Goal: Task Accomplishment & Management: Manage account settings

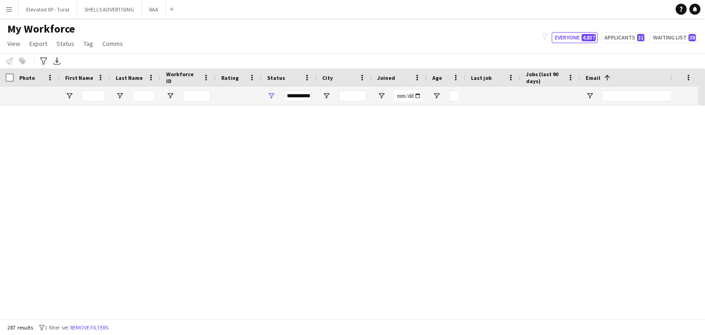
scroll to position [505, 0]
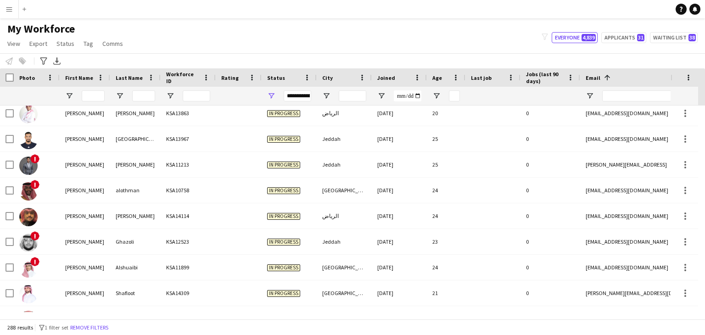
scroll to position [184, 0]
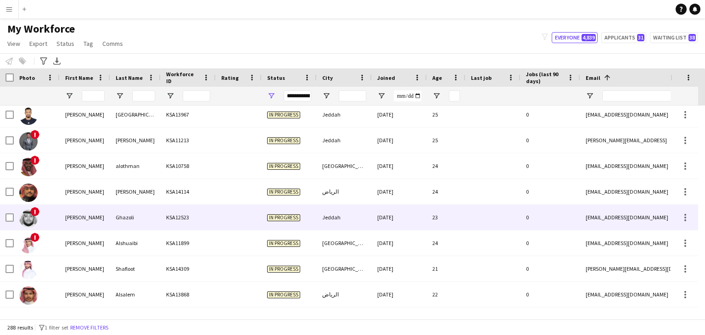
click at [113, 218] on div "Ghazoli" at bounding box center [135, 217] width 50 height 25
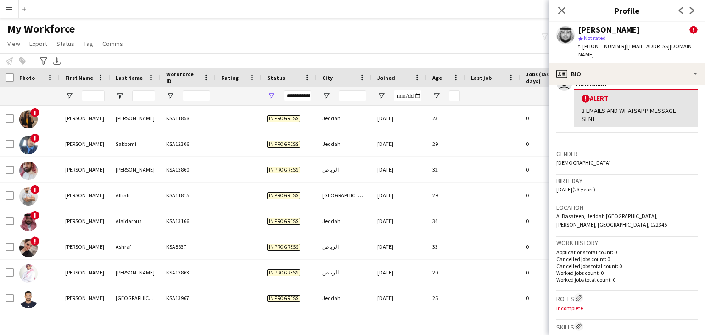
scroll to position [183, 0]
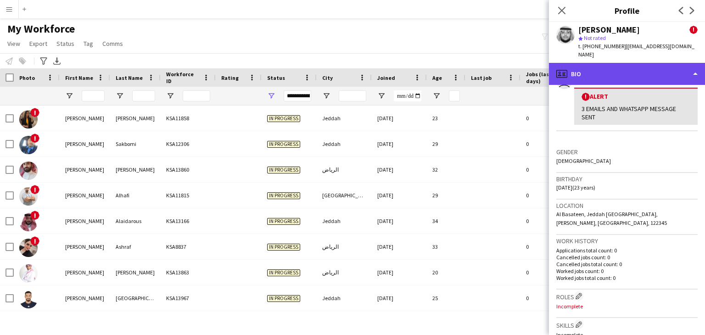
click at [582, 63] on div "profile Bio" at bounding box center [627, 74] width 156 height 22
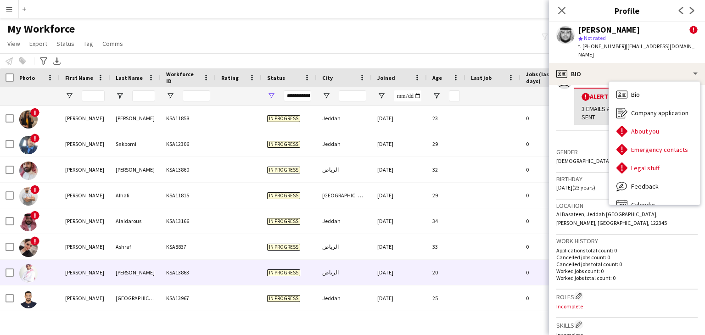
click at [208, 277] on div "KSA13863" at bounding box center [188, 272] width 55 height 25
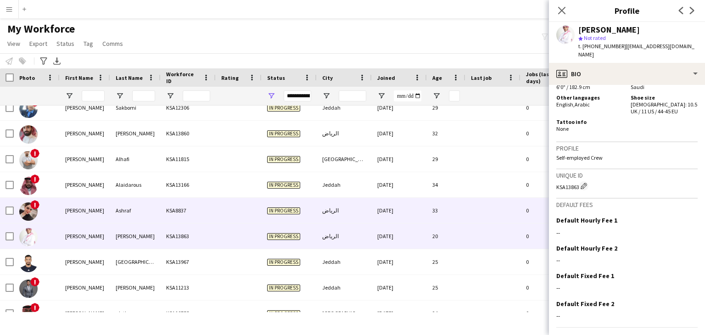
scroll to position [184, 0]
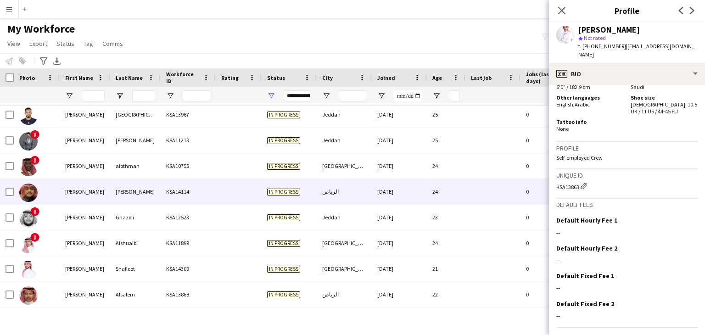
click at [124, 191] on div "Alateeq" at bounding box center [135, 191] width 50 height 25
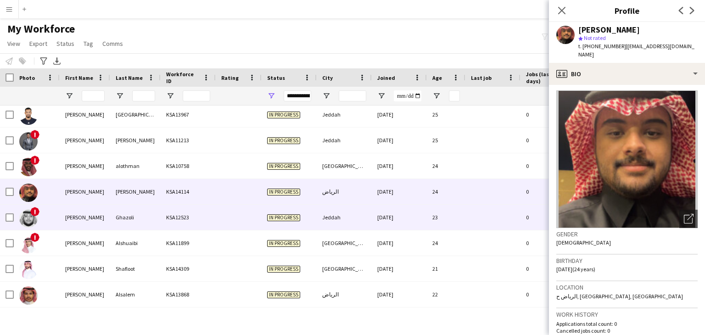
scroll to position [0, 0]
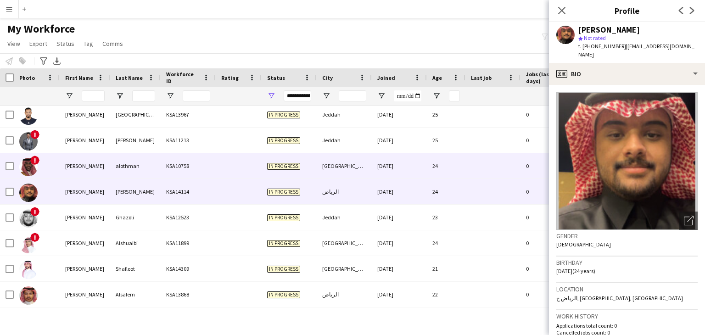
click at [143, 172] on div "alothman" at bounding box center [135, 165] width 50 height 25
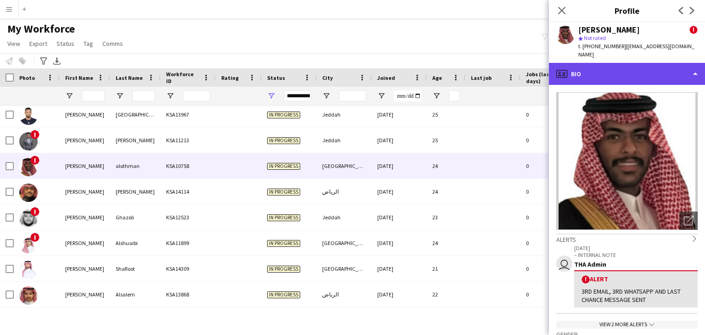
click at [600, 63] on div "profile Bio" at bounding box center [627, 74] width 156 height 22
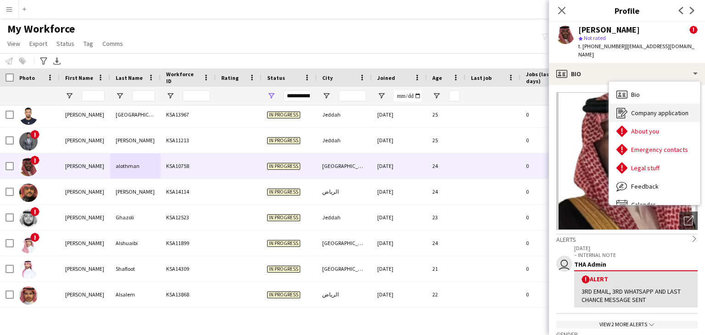
click at [629, 104] on div "Company application Company application" at bounding box center [654, 113] width 91 height 18
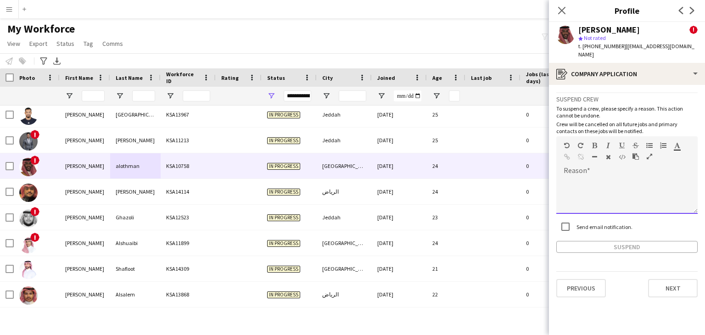
click at [577, 177] on div at bounding box center [626, 195] width 141 height 37
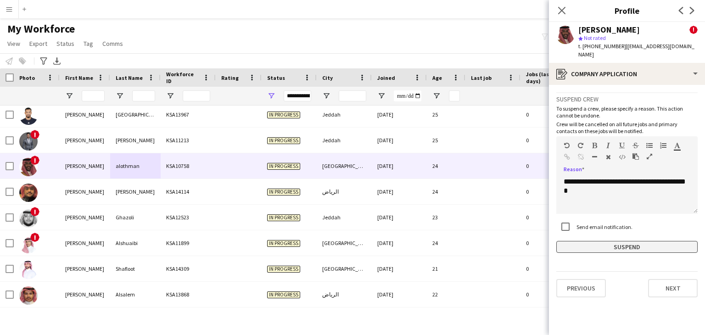
click at [628, 241] on button "Suspend" at bounding box center [626, 247] width 141 height 12
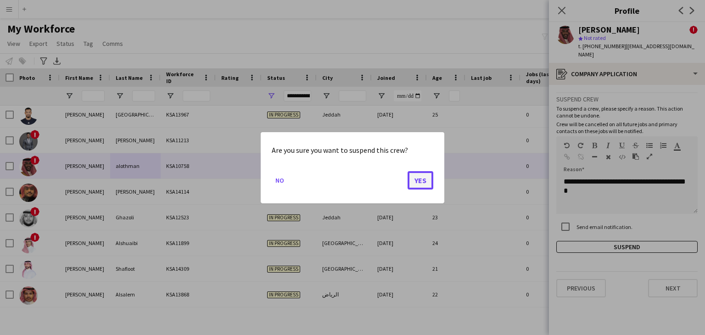
click at [427, 177] on button "Yes" at bounding box center [420, 180] width 26 height 18
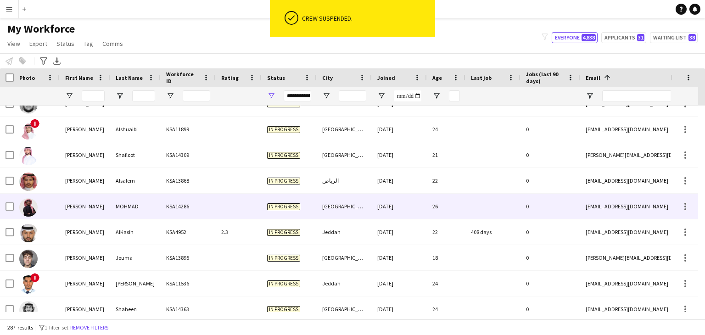
scroll to position [275, 0]
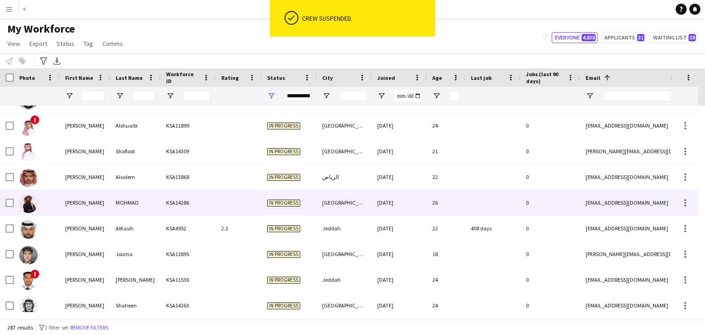
click at [113, 196] on div "MOHMAD" at bounding box center [135, 202] width 50 height 25
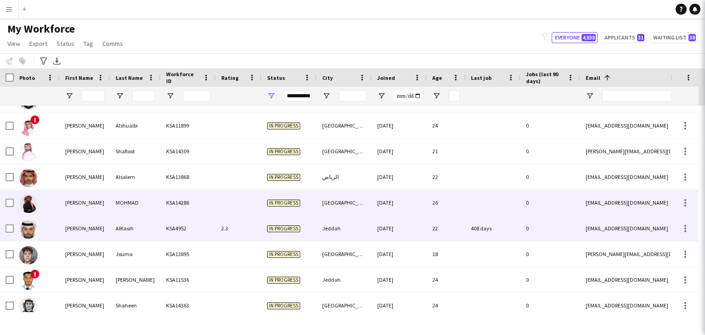
click at [108, 224] on div "Abdullah" at bounding box center [85, 228] width 50 height 25
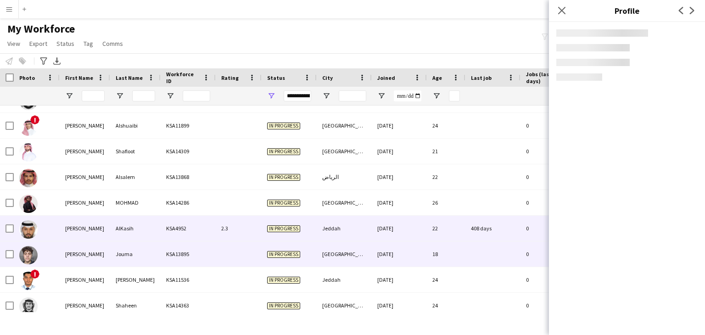
click at [114, 251] on div "Jouma" at bounding box center [135, 253] width 50 height 25
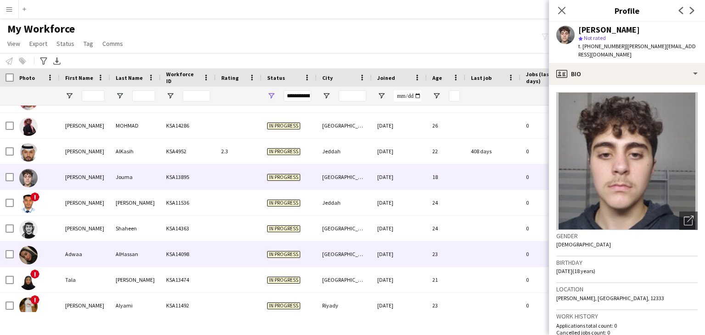
scroll to position [367, 0]
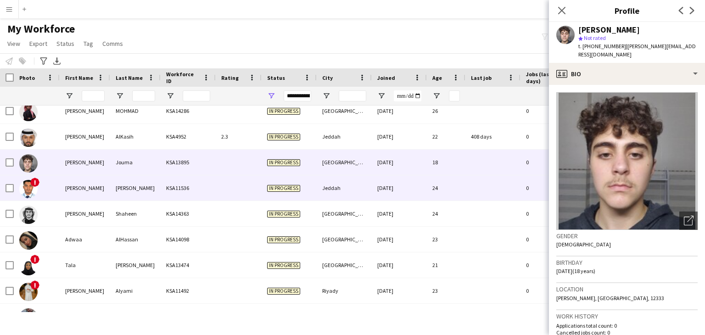
click at [97, 186] on div "Adnan" at bounding box center [85, 187] width 50 height 25
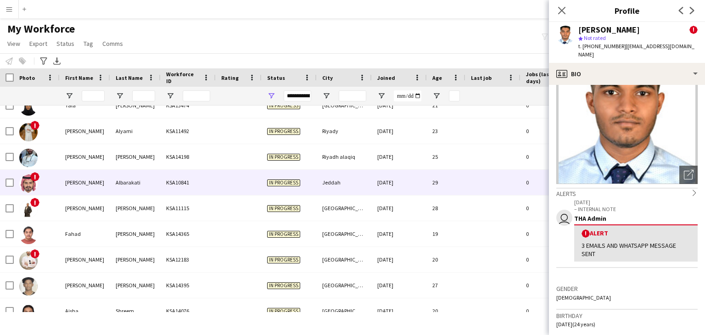
scroll to position [0, 0]
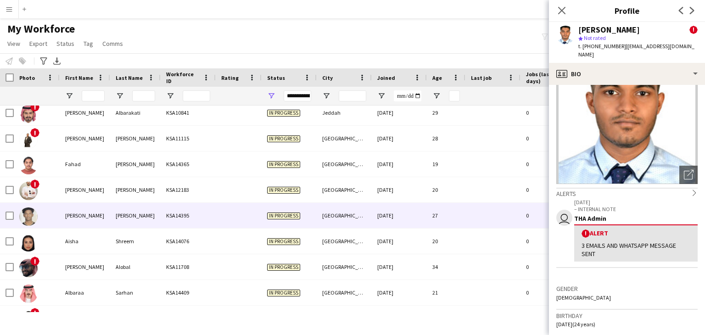
click at [80, 218] on div "Ahmed" at bounding box center [85, 215] width 50 height 25
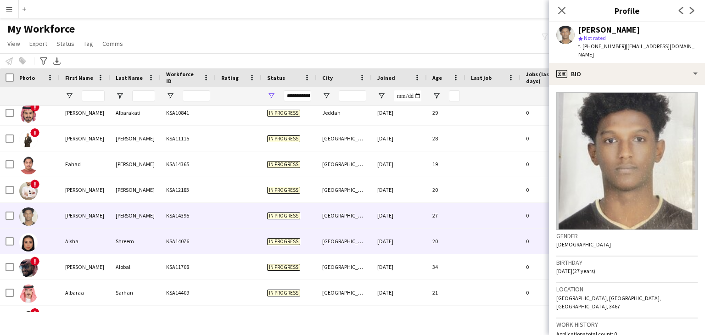
click at [99, 240] on div "Aisha" at bounding box center [85, 241] width 50 height 25
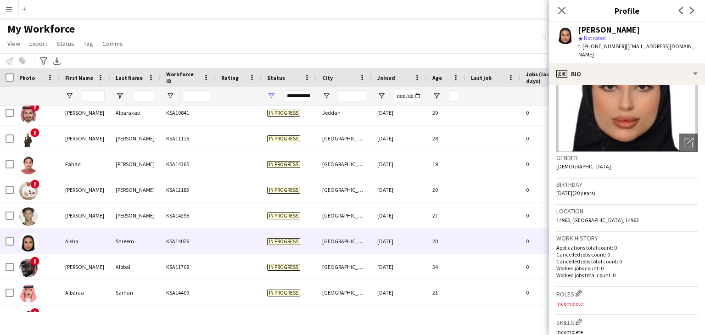
scroll to position [92, 0]
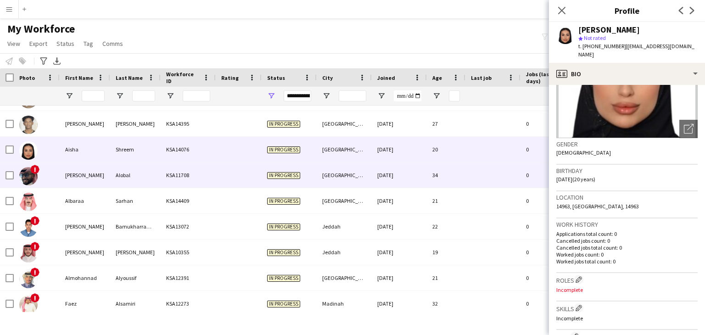
click at [88, 175] on div "Abdullah" at bounding box center [85, 174] width 50 height 25
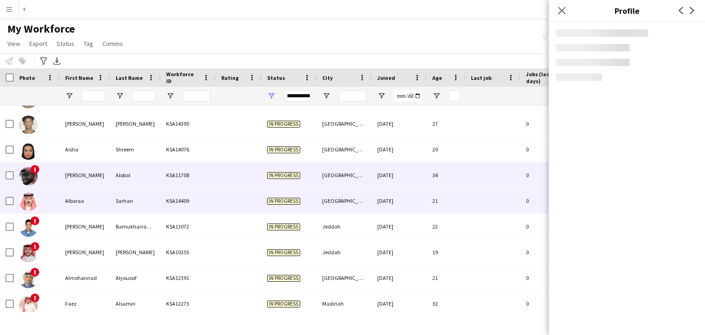
click at [95, 200] on div "Albaraa" at bounding box center [85, 200] width 50 height 25
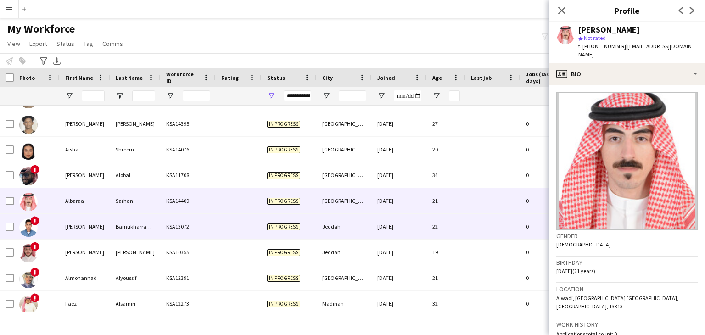
click at [100, 219] on div "Ali" at bounding box center [85, 226] width 50 height 25
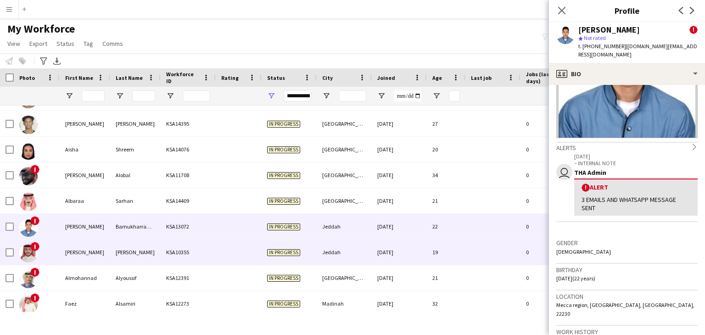
click at [119, 257] on div "Ismail" at bounding box center [135, 252] width 50 height 25
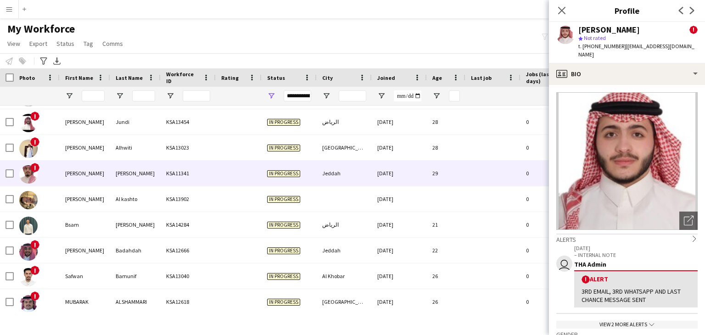
click at [103, 167] on div "Abdulrahman" at bounding box center [85, 173] width 50 height 25
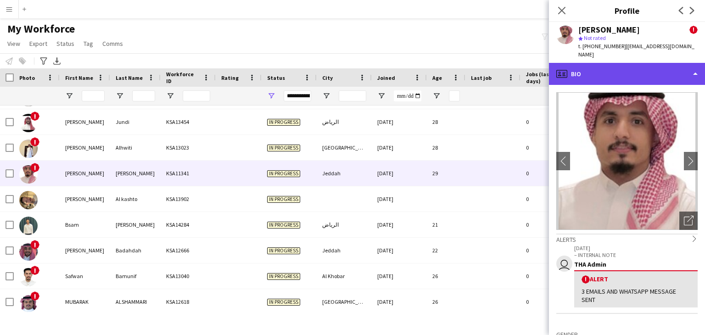
click at [592, 66] on div "profile Bio" at bounding box center [627, 74] width 156 height 22
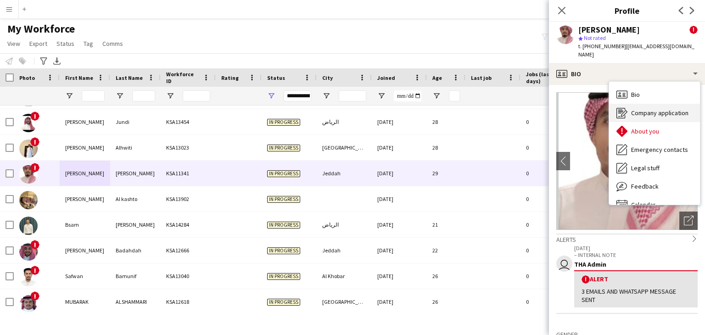
click at [636, 108] on div "Company application Company application" at bounding box center [654, 113] width 91 height 18
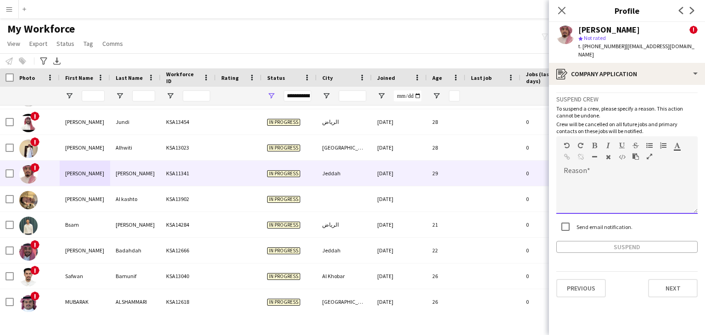
click at [585, 177] on div at bounding box center [626, 195] width 141 height 37
drag, startPoint x: 589, startPoint y: 188, endPoint x: 561, endPoint y: 171, distance: 32.7
click at [561, 177] on div "**********" at bounding box center [626, 195] width 141 height 37
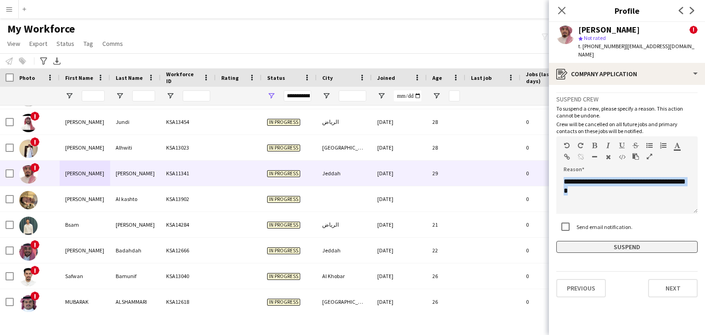
click at [630, 241] on button "Suspend" at bounding box center [626, 247] width 141 height 12
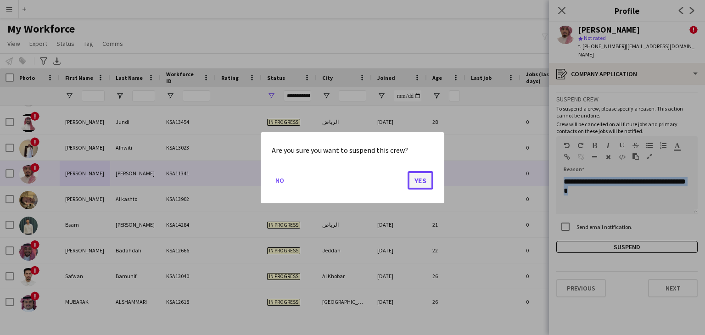
click at [425, 180] on button "Yes" at bounding box center [420, 180] width 26 height 18
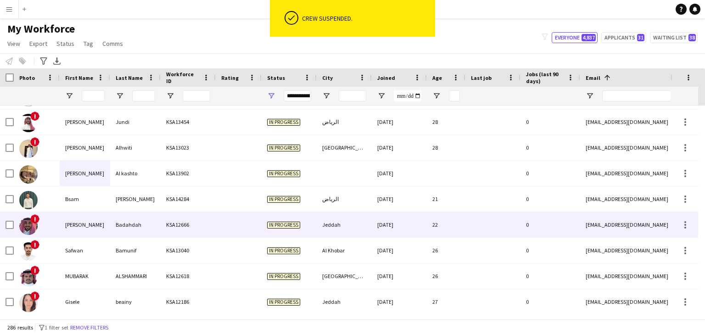
click at [198, 227] on div "KSA12666" at bounding box center [188, 224] width 55 height 25
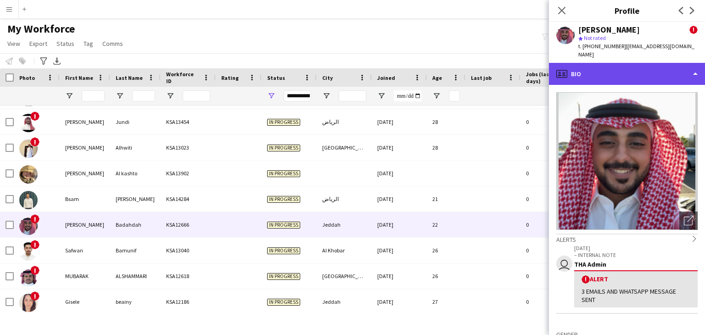
click at [590, 68] on div "profile Bio" at bounding box center [627, 74] width 156 height 22
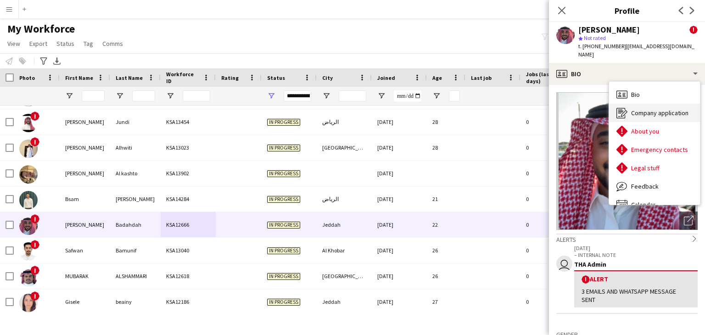
click at [632, 109] on span "Company application" at bounding box center [659, 113] width 57 height 8
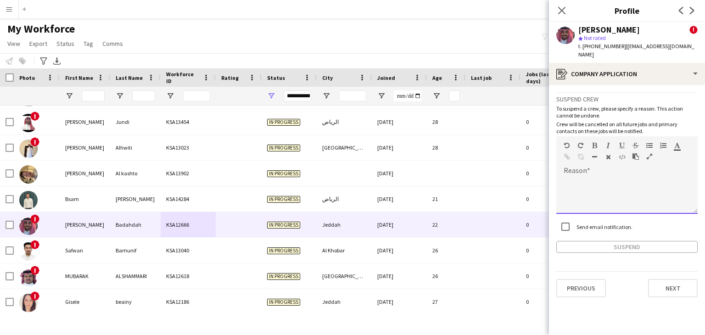
click at [586, 171] on div at bounding box center [626, 192] width 141 height 43
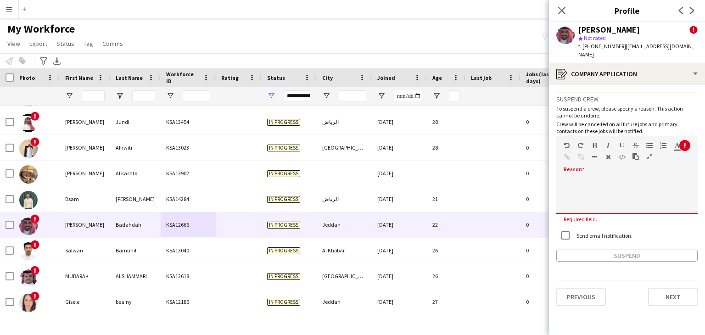
paste div
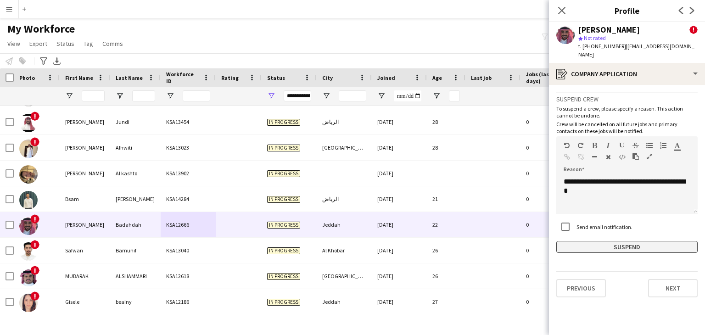
click at [619, 241] on button "Suspend" at bounding box center [626, 247] width 141 height 12
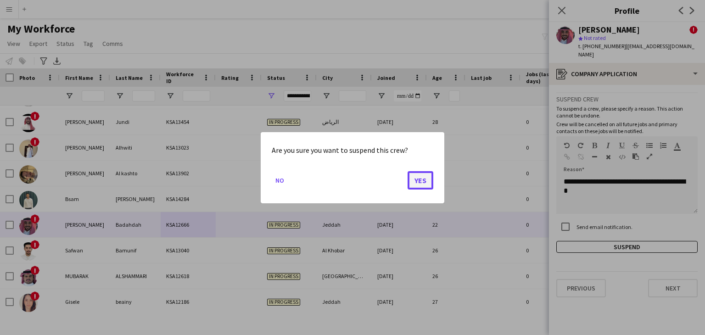
click at [415, 177] on button "Yes" at bounding box center [420, 180] width 26 height 18
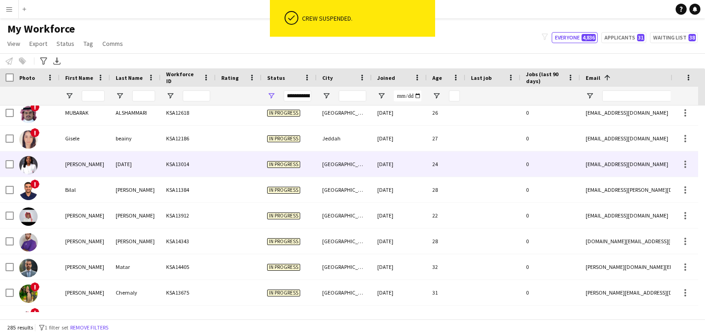
click at [99, 171] on div "Abeer Suleiman" at bounding box center [85, 163] width 50 height 25
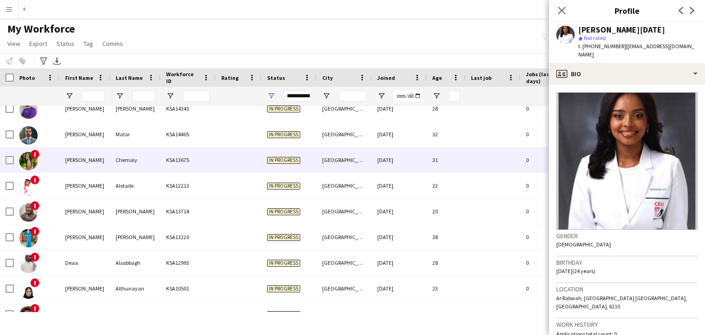
scroll to position [1423, 0]
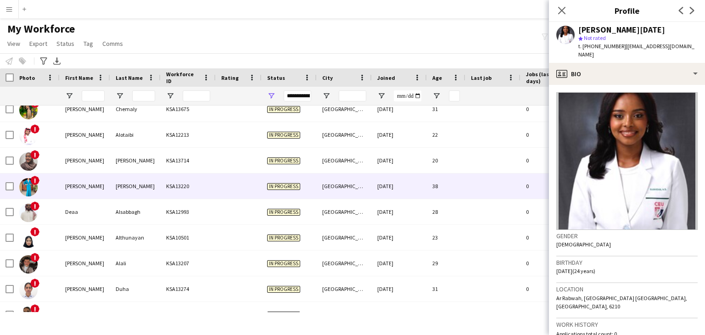
click at [144, 188] on div "Gomez" at bounding box center [135, 185] width 50 height 25
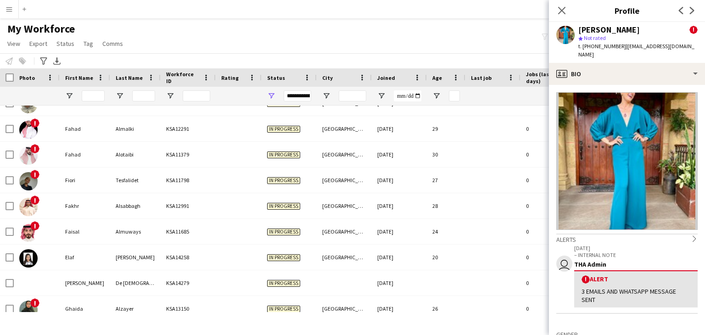
scroll to position [2340, 0]
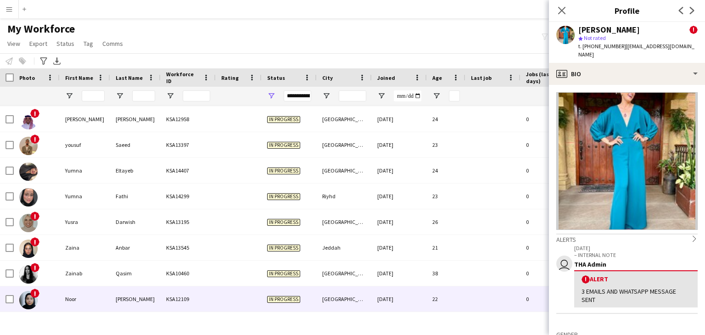
click at [210, 294] on div "KSA12109" at bounding box center [188, 298] width 55 height 25
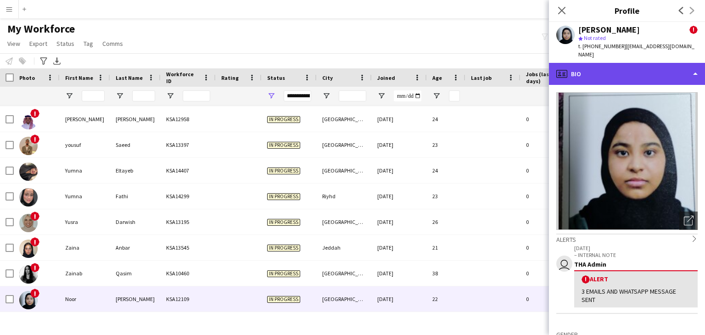
click at [592, 69] on div "profile Bio" at bounding box center [627, 74] width 156 height 22
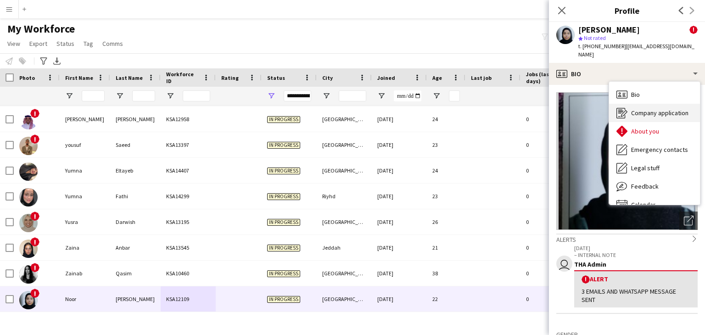
click at [636, 109] on span "Company application" at bounding box center [659, 113] width 57 height 8
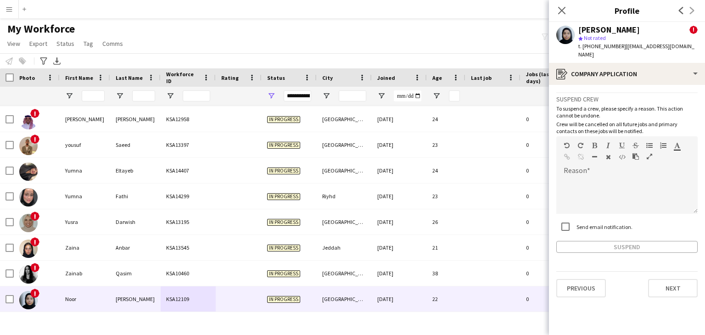
click at [597, 223] on label "Send email notification." at bounding box center [604, 226] width 58 height 7
click at [581, 179] on div at bounding box center [626, 195] width 141 height 37
paste div
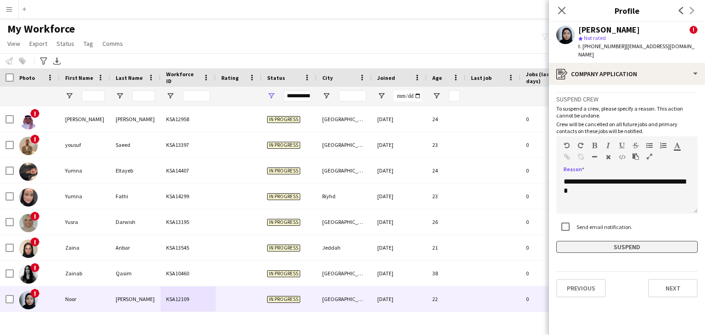
click at [618, 241] on button "Suspend" at bounding box center [626, 247] width 141 height 12
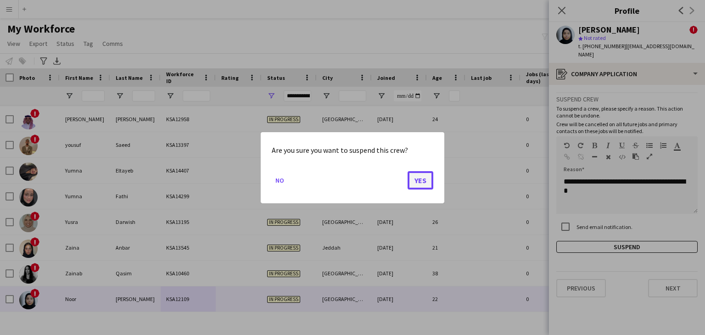
click at [420, 177] on button "Yes" at bounding box center [420, 180] width 26 height 18
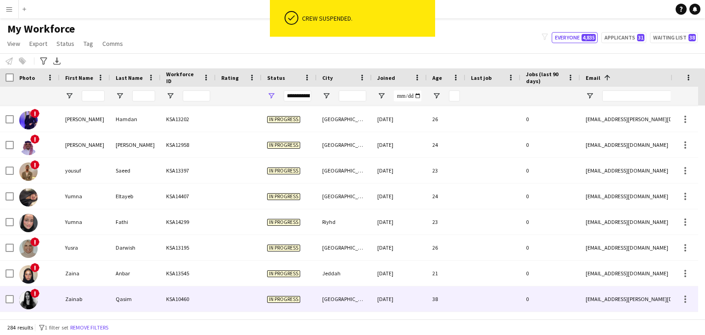
click at [145, 295] on div "Qasim" at bounding box center [135, 298] width 50 height 25
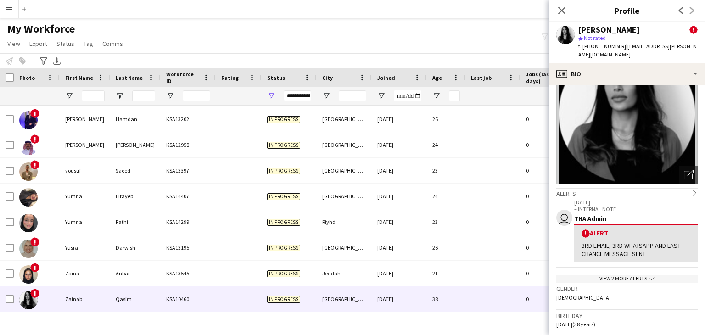
click at [595, 275] on div "View 2 more alerts chevron-down" at bounding box center [626, 279] width 141 height 8
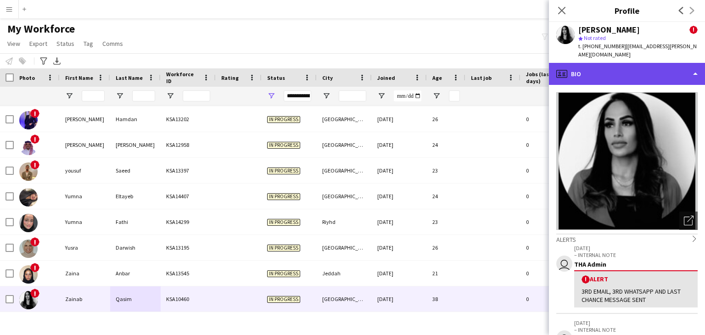
click at [584, 64] on div "profile Bio" at bounding box center [627, 74] width 156 height 22
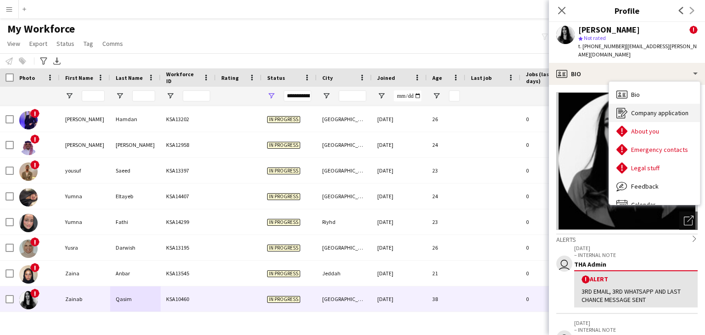
click at [631, 109] on span "Company application" at bounding box center [659, 113] width 57 height 8
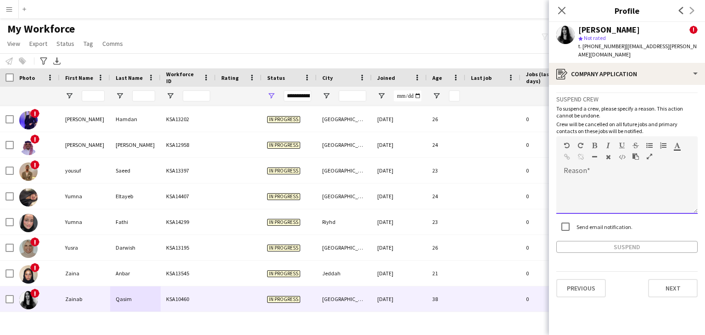
click at [591, 179] on div at bounding box center [626, 195] width 141 height 37
paste div
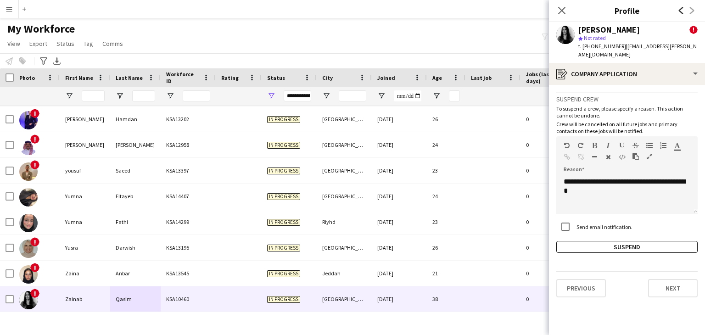
click at [681, 10] on icon "Previous" at bounding box center [680, 10] width 7 height 7
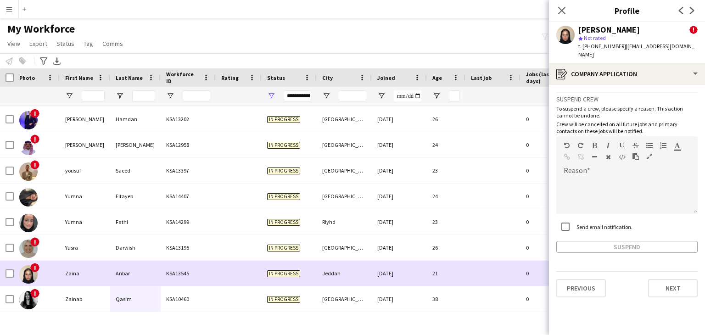
click at [214, 263] on div "KSA13545" at bounding box center [188, 273] width 55 height 25
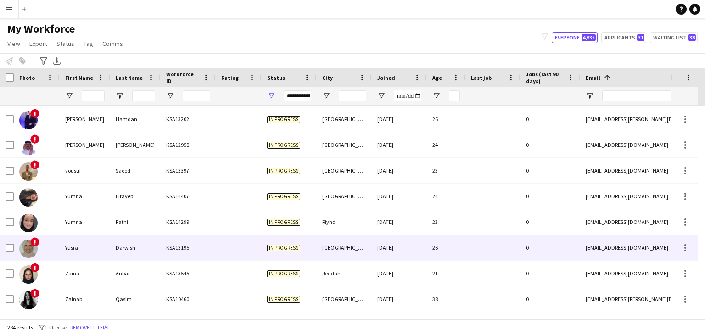
click at [248, 253] on div at bounding box center [239, 247] width 46 height 25
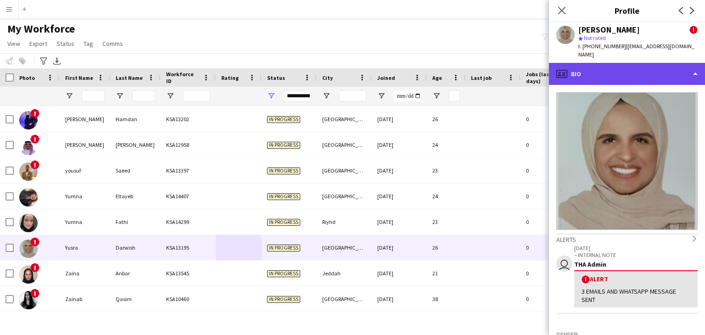
click at [598, 63] on div "profile Bio" at bounding box center [627, 74] width 156 height 22
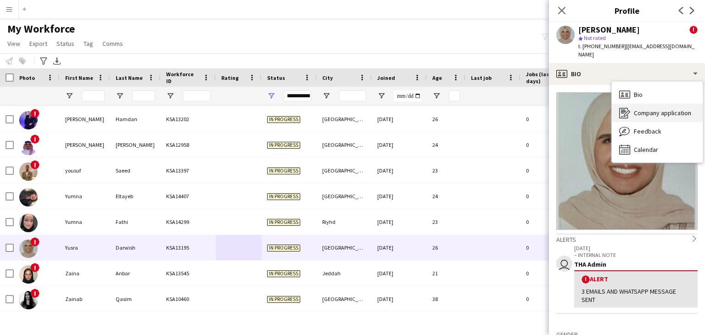
click at [639, 109] on span "Company application" at bounding box center [662, 113] width 57 height 8
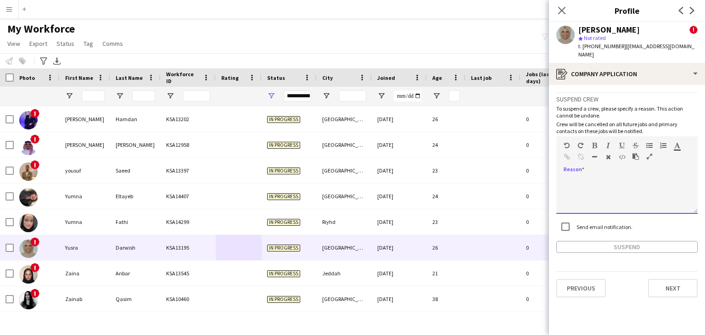
click at [584, 177] on div at bounding box center [626, 195] width 141 height 37
paste div
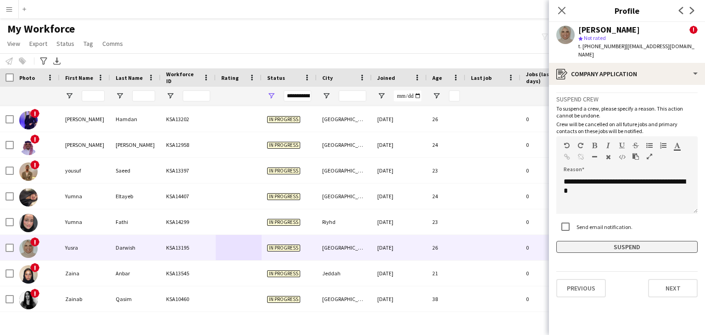
click at [606, 241] on button "Suspend" at bounding box center [626, 247] width 141 height 12
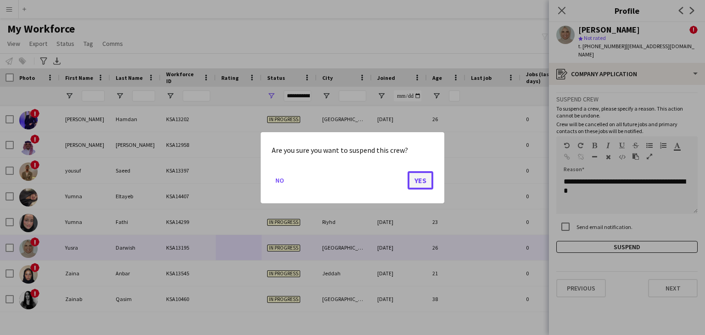
click at [430, 181] on button "Yes" at bounding box center [420, 180] width 26 height 18
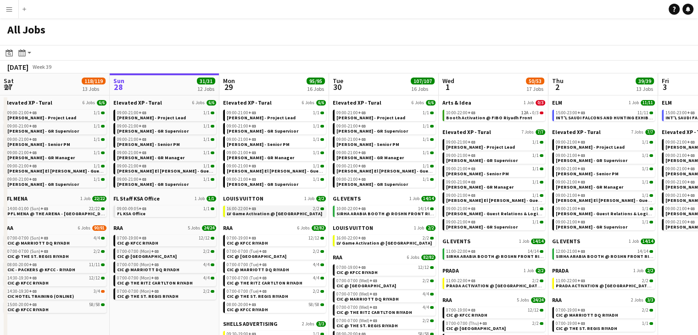
click at [278, 209] on div "16:00-22:00 +03 2/2" at bounding box center [275, 208] width 97 height 5
click at [162, 105] on link "Elevated XP - Tural 6 Jobs 6/6" at bounding box center [164, 102] width 103 height 7
click at [136, 114] on span "09:00-21:00 +03" at bounding box center [131, 113] width 29 height 5
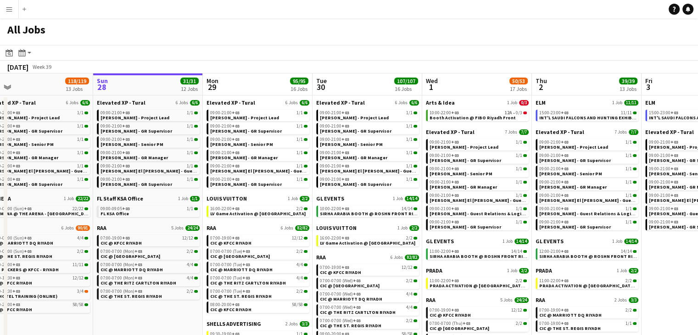
scroll to position [0, 273]
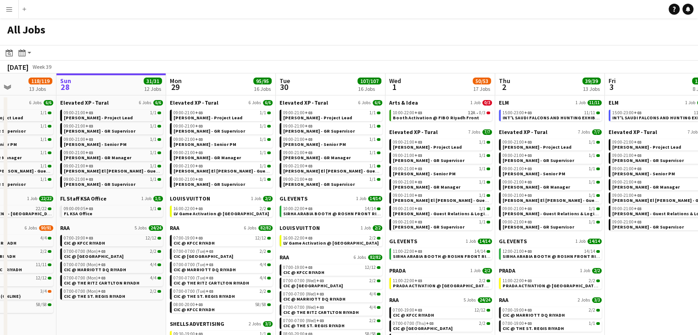
drag, startPoint x: 413, startPoint y: 241, endPoint x: 360, endPoint y: 239, distance: 53.3
click at [360, 239] on app-calendar-viewport "Thu 25 6/6 6 Jobs Fri 26 17/17 8 Jobs Sat 27 118/119 13 Jobs Sun 28 31/31 12 Jo…" at bounding box center [349, 252] width 698 height 359
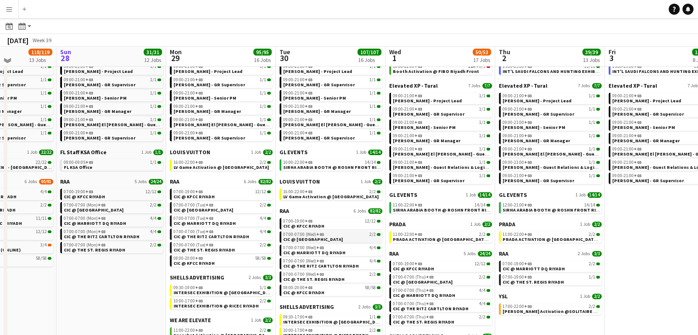
scroll to position [46, 0]
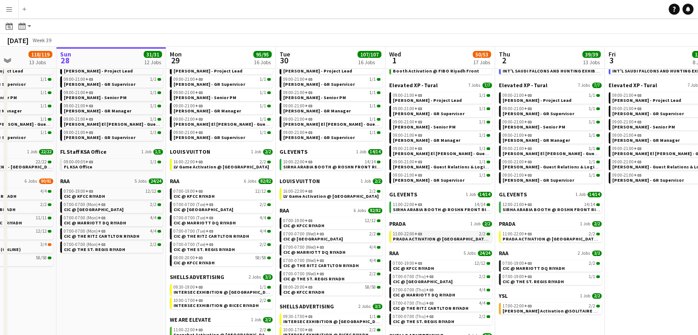
click at [413, 234] on span "11:00-22:00 +03" at bounding box center [407, 234] width 29 height 5
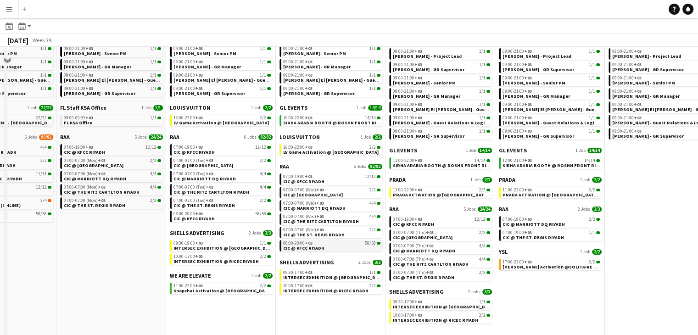
scroll to position [92, 0]
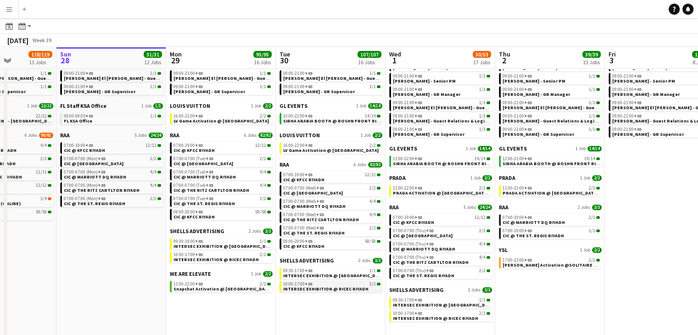
click at [335, 290] on span "INTERSEC EXHIBITION @ RICEC RIYADH" at bounding box center [325, 289] width 85 height 6
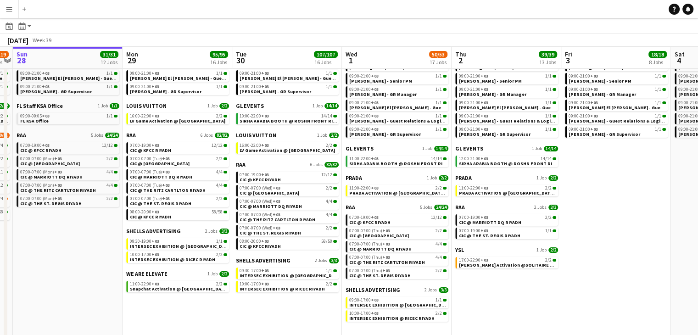
drag, startPoint x: 334, startPoint y: 312, endPoint x: 290, endPoint y: 307, distance: 43.8
click at [290, 307] on app-calendar-viewport "Thu 25 6/6 6 Jobs Fri 26 17/17 8 Jobs Sat 27 118/119 13 Jobs Sun 28 31/31 12 Jo…" at bounding box center [349, 146] width 698 height 387
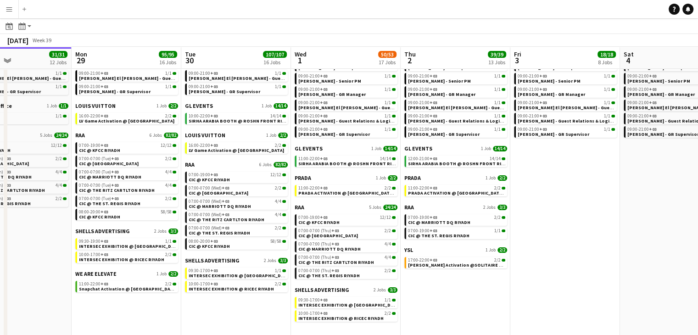
drag, startPoint x: 489, startPoint y: 298, endPoint x: 438, endPoint y: 302, distance: 51.1
click at [438, 302] on app-calendar-viewport "Thu 25 6/6 6 Jobs Fri 26 17/17 8 Jobs Sat 27 118/119 13 Jobs Sun 28 31/31 12 Jo…" at bounding box center [349, 146] width 698 height 387
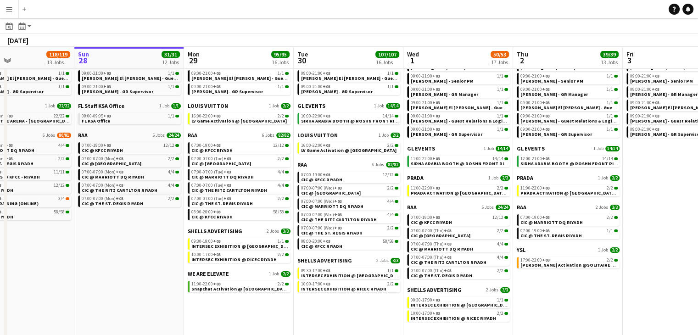
scroll to position [0, 266]
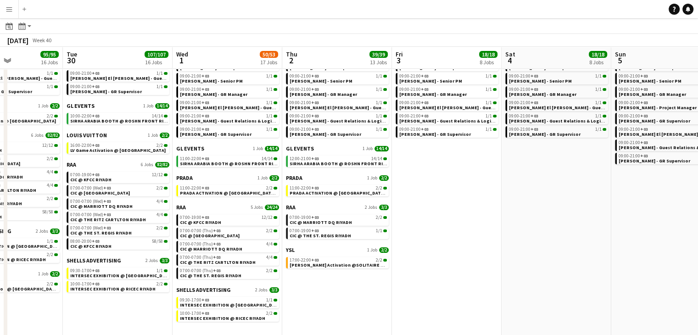
drag, startPoint x: 514, startPoint y: 297, endPoint x: 396, endPoint y: 301, distance: 118.5
click at [396, 301] on app-calendar-viewport "Sat 27 118/119 13 Jobs Sun 28 31/31 12 Jobs Mon 29 95/95 16 Jobs Tue 30 107/107…" at bounding box center [349, 146] width 698 height 387
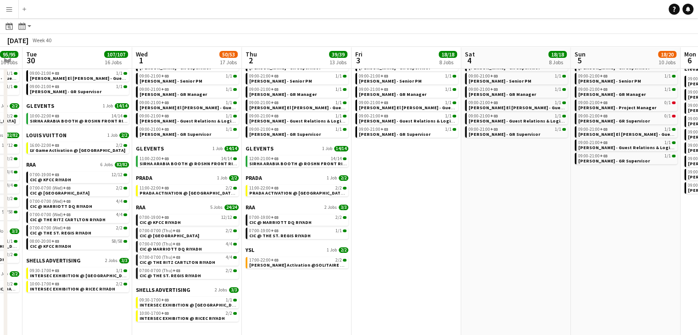
scroll to position [0, 311]
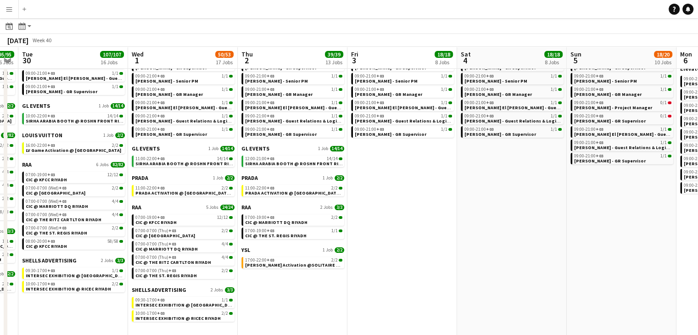
drag, startPoint x: 472, startPoint y: 258, endPoint x: 428, endPoint y: 258, distance: 44.5
click at [428, 258] on app-calendar-viewport "Sat 27 118/119 13 Jobs Sun 28 31/31 12 Jobs Mon 29 95/95 16 Jobs Tue 30 107/107…" at bounding box center [349, 146] width 698 height 387
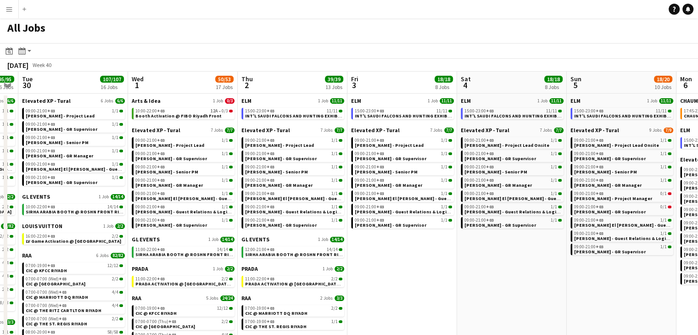
scroll to position [0, 0]
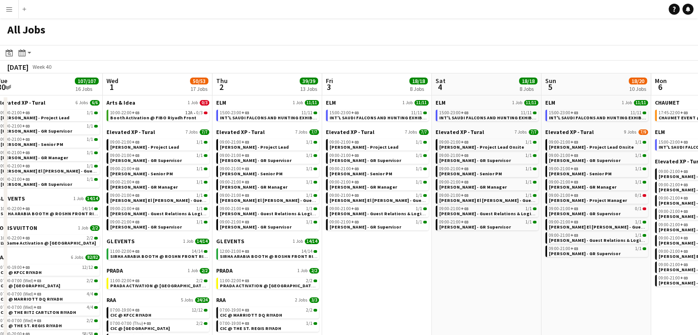
drag, startPoint x: 464, startPoint y: 276, endPoint x: 447, endPoint y: 273, distance: 17.1
click at [447, 273] on app-calendar-viewport "Sat 27 118/119 13 Jobs Sun 28 31/31 12 Jobs Mon 29 95/95 16 Jobs Tue 30 107/107…" at bounding box center [349, 252] width 698 height 359
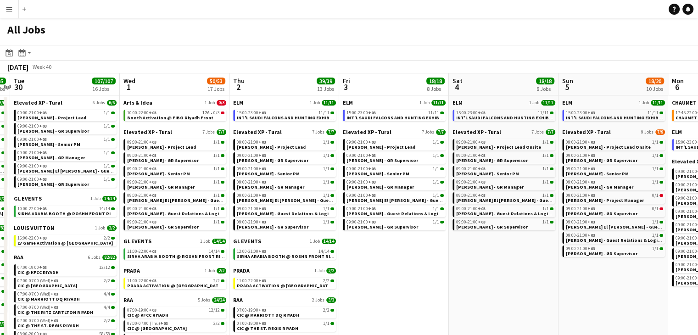
drag, startPoint x: 494, startPoint y: 278, endPoint x: 401, endPoint y: 275, distance: 92.7
click at [401, 275] on app-calendar-viewport "Sat 27 118/119 13 Jobs Sun 28 31/31 12 Jobs Mon 29 95/95 16 Jobs Tue 30 107/107…" at bounding box center [349, 252] width 698 height 359
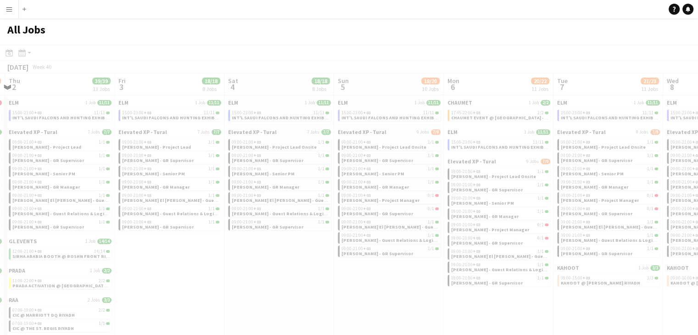
drag, startPoint x: 472, startPoint y: 291, endPoint x: 357, endPoint y: 286, distance: 114.8
click at [351, 285] on app-all-jobs "All Jobs Date picker SEP 2025 SEP 2025 Monday M Tuesday T Wednesday W Thursday …" at bounding box center [349, 225] width 698 height 414
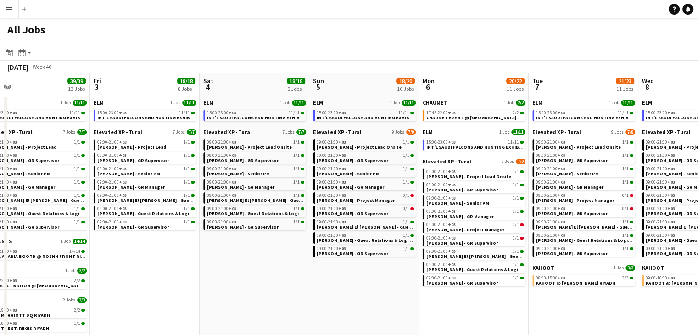
scroll to position [0, 357]
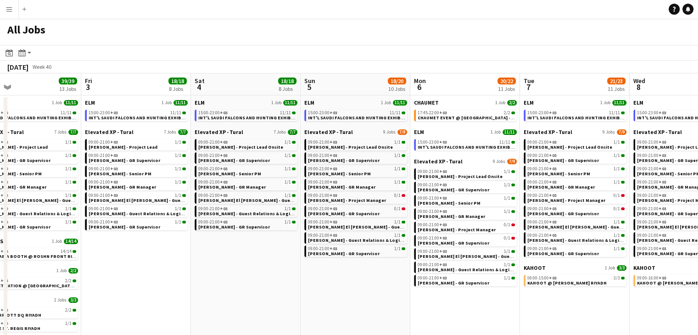
drag, startPoint x: 399, startPoint y: 285, endPoint x: 366, endPoint y: 283, distance: 33.6
click at [366, 285] on app-calendar-viewport "Mon 29 95/95 16 Jobs Tue 30 107/107 16 Jobs Wed 1 50/53 17 Jobs Thu 2 39/39 13 …" at bounding box center [349, 252] width 698 height 359
click at [451, 141] on div "15:00-23:00 +03 11/11" at bounding box center [466, 142] width 97 height 5
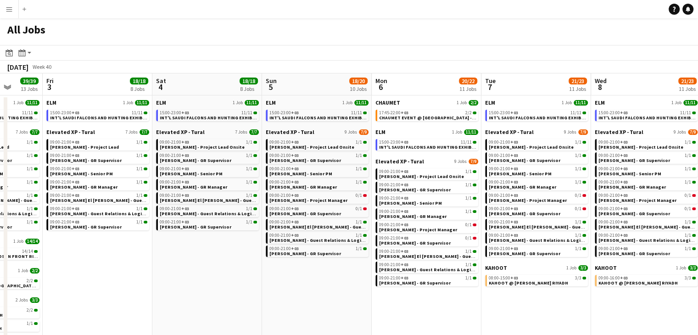
drag, startPoint x: 294, startPoint y: 267, endPoint x: 255, endPoint y: 261, distance: 39.0
click at [255, 261] on app-calendar-viewport "Mon 29 95/95 16 Jobs Tue 30 107/107 16 Jobs Wed 1 50/53 17 Jobs Thu 2 39/39 13 …" at bounding box center [349, 252] width 698 height 359
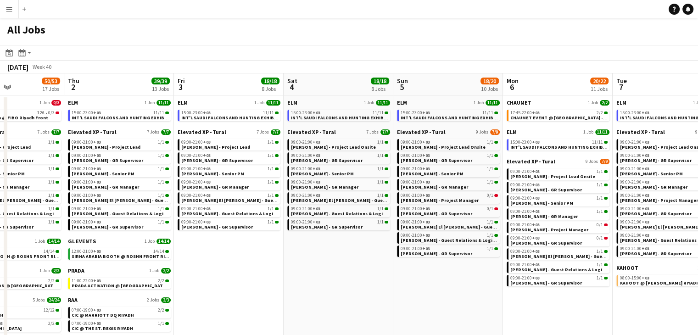
drag, startPoint x: 371, startPoint y: 296, endPoint x: 283, endPoint y: 284, distance: 89.0
click at [283, 284] on app-calendar-viewport "Mon 29 95/95 16 Jobs Tue 30 107/107 16 Jobs Wed 1 50/53 17 Jobs Thu 2 39/39 13 …" at bounding box center [349, 252] width 698 height 359
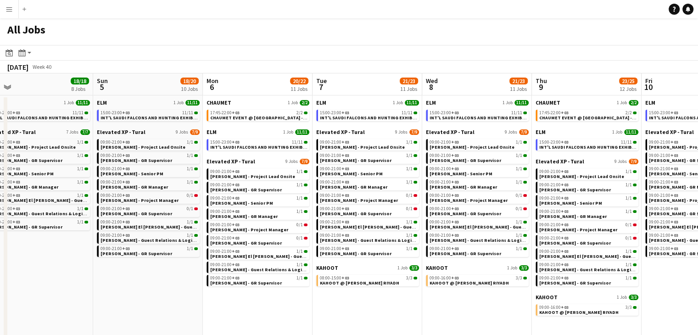
drag, startPoint x: 376, startPoint y: 296, endPoint x: 296, endPoint y: 285, distance: 81.4
click at [296, 285] on app-calendar-viewport "Wed 1 50/53 17 Jobs Thu 2 39/39 13 Jobs Fri 3 18/18 8 Jobs Sat 4 18/18 8 Jobs S…" at bounding box center [349, 252] width 698 height 359
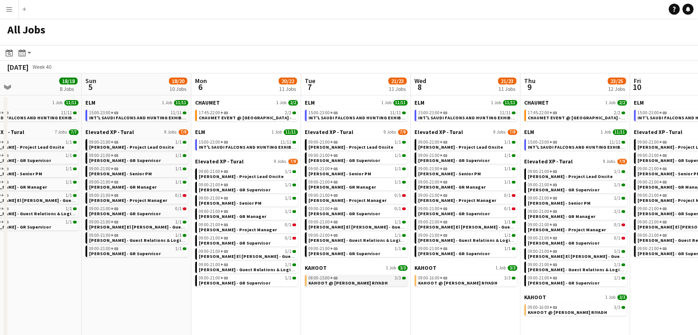
drag, startPoint x: 404, startPoint y: 294, endPoint x: 284, endPoint y: 283, distance: 120.2
click at [283, 283] on app-calendar-viewport "Wed 1 50/53 17 Jobs Thu 2 39/39 13 Jobs Fri 3 18/18 8 Jobs Sat 4 18/18 8 Jobs S…" at bounding box center [349, 252] width 698 height 359
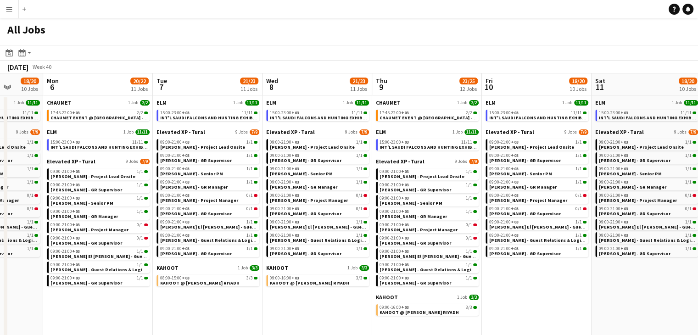
scroll to position [0, 427]
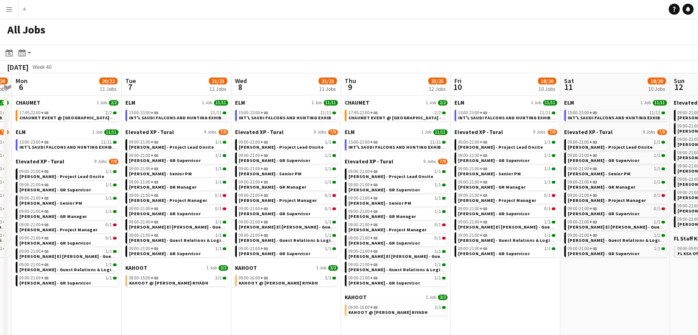
click at [316, 293] on app-calendar-viewport "Thu 2 39/39 13 Jobs Fri 3 18/18 8 Jobs Sat 4 18/18 8 Jobs Sun 5 18/20 10 Jobs M…" at bounding box center [349, 252] width 698 height 359
click at [290, 283] on span "KAHOOT @ MALFA HALL RIYADH" at bounding box center [278, 283] width 79 height 6
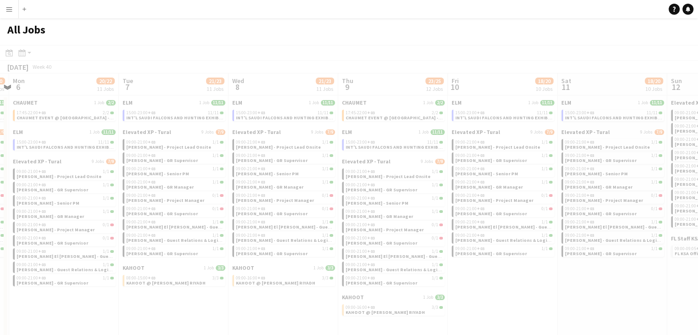
drag, startPoint x: 516, startPoint y: 293, endPoint x: 457, endPoint y: 287, distance: 59.5
click at [457, 287] on app-all-jobs "All Jobs Date picker SEP 2025 SEP 2025 Monday M Tuesday T Wednesday W Thursday …" at bounding box center [349, 225] width 698 height 414
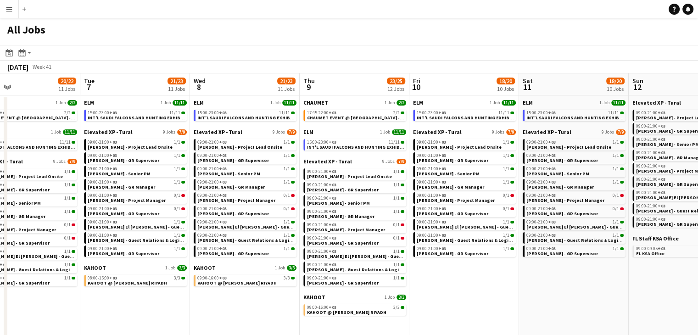
drag, startPoint x: 460, startPoint y: 288, endPoint x: 450, endPoint y: 290, distance: 10.2
click at [450, 290] on app-calendar-viewport "Fri 3 18/18 8 Jobs Sat 4 18/18 8 Jobs Sun 5 18/20 10 Jobs Mon 6 20/22 11 Jobs T…" at bounding box center [349, 252] width 698 height 359
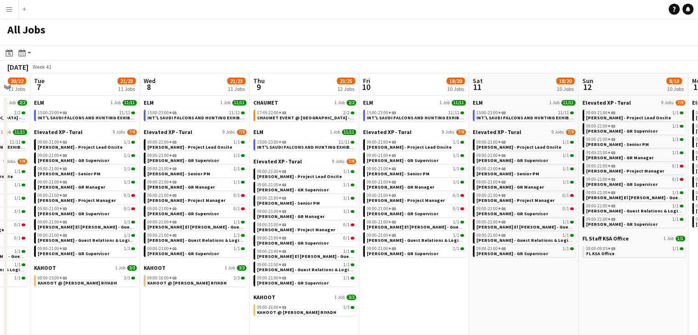
drag, startPoint x: 491, startPoint y: 282, endPoint x: 448, endPoint y: 285, distance: 43.7
click at [448, 285] on app-calendar-viewport "Fri 3 18/18 8 Jobs Sat 4 18/18 8 Jobs Sun 5 18/20 10 Jobs Mon 6 20/22 11 Jobs T…" at bounding box center [349, 252] width 698 height 359
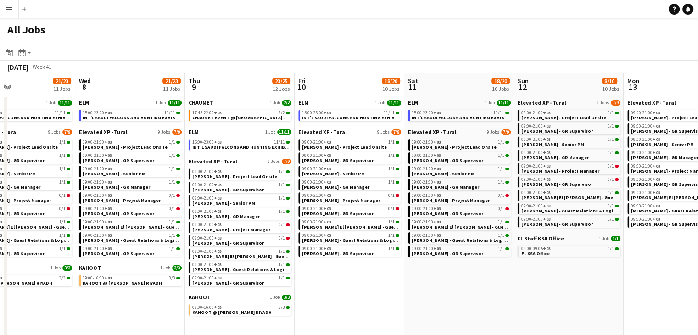
drag, startPoint x: 482, startPoint y: 283, endPoint x: 418, endPoint y: 283, distance: 64.7
click at [418, 283] on app-calendar-viewport "Sat 4 18/18 8 Jobs Sun 5 18/20 10 Jobs Mon 6 20/22 11 Jobs Tue 7 21/23 11 Jobs …" at bounding box center [349, 252] width 698 height 359
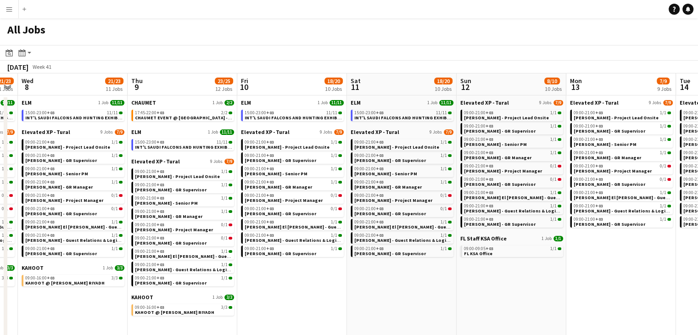
drag, startPoint x: 459, startPoint y: 280, endPoint x: 402, endPoint y: 282, distance: 57.4
click at [402, 282] on app-calendar-viewport "Sat 4 18/18 8 Jobs Sun 5 18/20 10 Jobs Mon 6 20/22 11 Jobs Tue 7 21/23 11 Jobs …" at bounding box center [349, 252] width 698 height 359
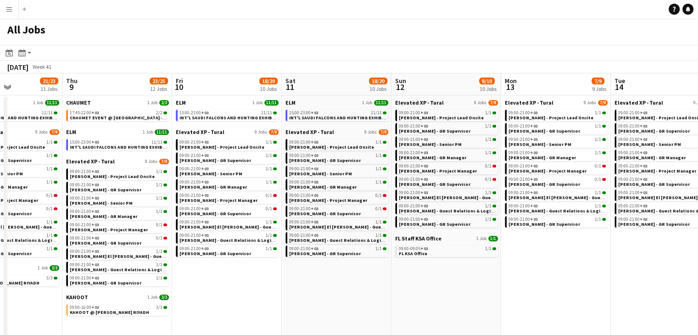
drag, startPoint x: 441, startPoint y: 280, endPoint x: 433, endPoint y: 283, distance: 8.6
click at [377, 279] on app-calendar-viewport "Sun 5 18/20 10 Jobs Mon 6 20/22 11 Jobs Tue 7 21/23 11 Jobs Wed 8 21/23 11 Jobs…" at bounding box center [349, 252] width 698 height 359
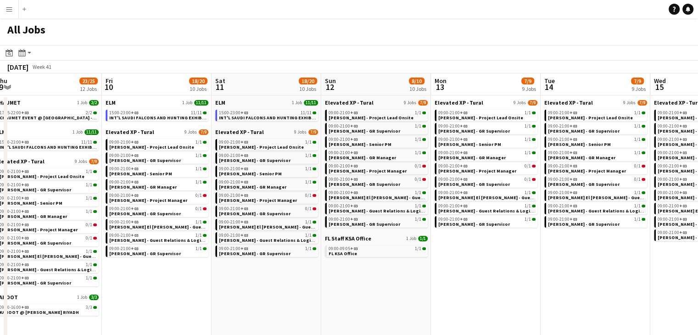
drag, startPoint x: 440, startPoint y: 284, endPoint x: 369, endPoint y: 271, distance: 71.5
click at [369, 271] on app-calendar-viewport "Mon 6 20/22 11 Jobs Tue 7 21/23 11 Jobs Wed 8 21/23 11 Jobs Thu 9 23/25 12 Jobs…" at bounding box center [349, 252] width 698 height 359
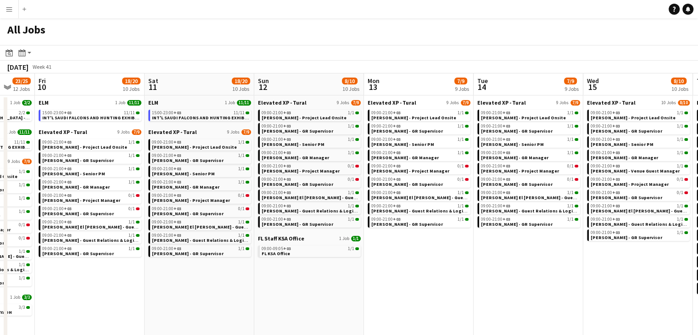
drag, startPoint x: 461, startPoint y: 279, endPoint x: 394, endPoint y: 279, distance: 67.0
click at [394, 279] on app-calendar-viewport "Mon 6 20/22 11 Jobs Tue 7 21/23 11 Jobs Wed 8 21/23 11 Jobs Thu 9 23/25 12 Jobs…" at bounding box center [349, 252] width 698 height 359
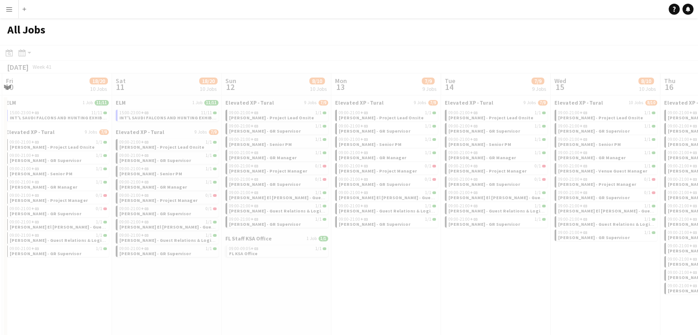
drag, startPoint x: 435, startPoint y: 280, endPoint x: 403, endPoint y: 276, distance: 32.4
click at [369, 275] on app-all-jobs "All Jobs Date picker SEP 2025 SEP 2025 Monday M Tuesday T Wednesday W Thursday …" at bounding box center [349, 225] width 698 height 414
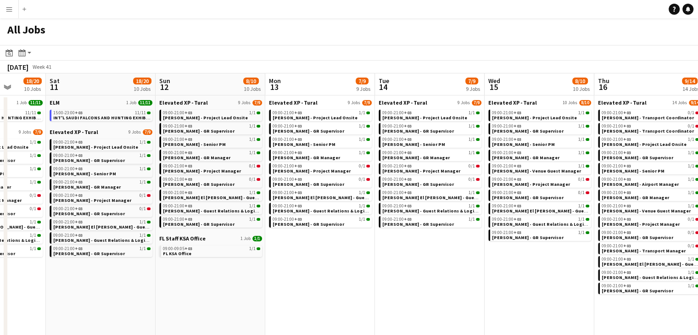
drag, startPoint x: 435, startPoint y: 281, endPoint x: 368, endPoint y: 277, distance: 66.7
click at [368, 277] on app-calendar-viewport "Tue 7 21/23 11 Jobs Wed 8 21/23 11 Jobs Thu 9 23/25 12 Jobs Fri 10 18/20 10 Job…" at bounding box center [349, 252] width 698 height 359
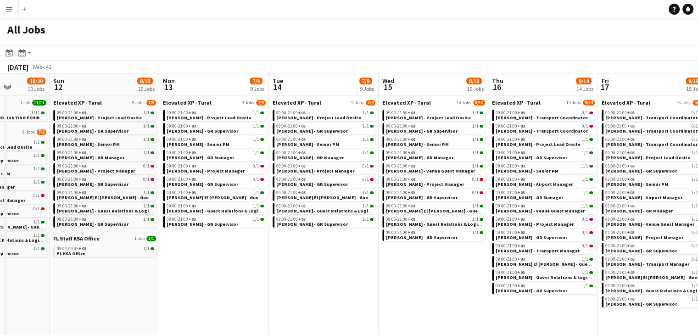
drag, startPoint x: 428, startPoint y: 278, endPoint x: 322, endPoint y: 272, distance: 106.2
click at [322, 272] on app-calendar-viewport "Thu 9 23/25 12 Jobs Fri 10 18/20 10 Jobs Sat 11 18/20 10 Jobs Sun 12 8/10 10 Jo…" at bounding box center [349, 252] width 698 height 359
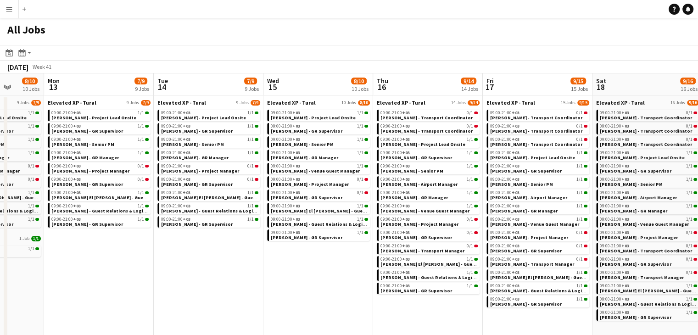
drag, startPoint x: 391, startPoint y: 281, endPoint x: 293, endPoint y: 270, distance: 99.3
click at [293, 270] on app-calendar-viewport "Thu 9 23/25 12 Jobs Fri 10 18/20 10 Jobs Sat 11 18/20 10 Jobs Sun 12 8/10 10 Jo…" at bounding box center [349, 252] width 698 height 359
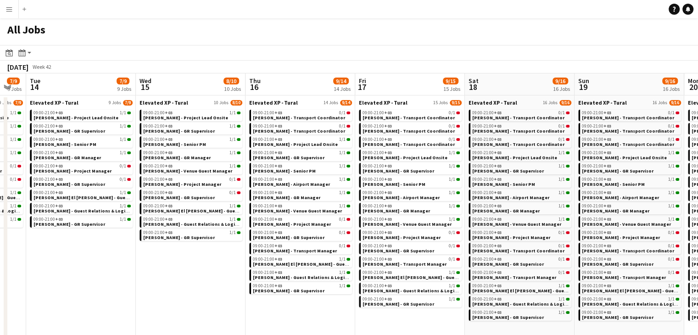
drag, startPoint x: 287, startPoint y: 269, endPoint x: 203, endPoint y: 267, distance: 84.0
click at [203, 267] on app-calendar-viewport "Fri 10 18/20 10 Jobs Sat 11 18/20 10 Jobs Sun 12 8/10 10 Jobs Mon 13 7/9 9 Jobs…" at bounding box center [349, 252] width 698 height 359
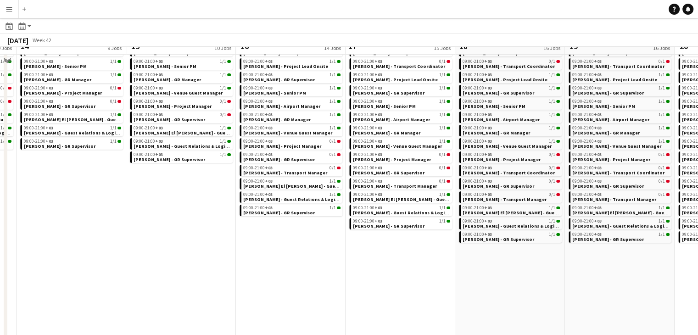
scroll to position [92, 0]
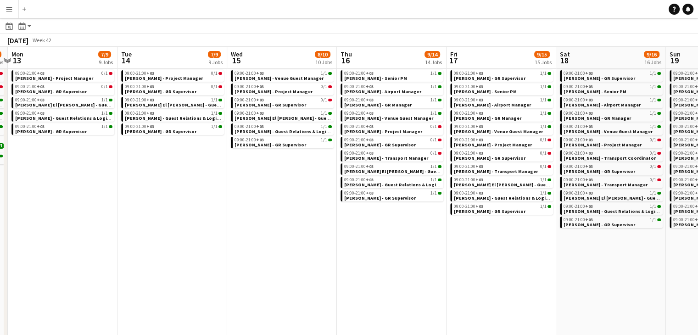
click at [283, 279] on app-all-jobs "All Jobs Date picker SEP 2025 SEP 2025 Monday M Tuesday T Wednesday W Thursday …" at bounding box center [349, 133] width 698 height 413
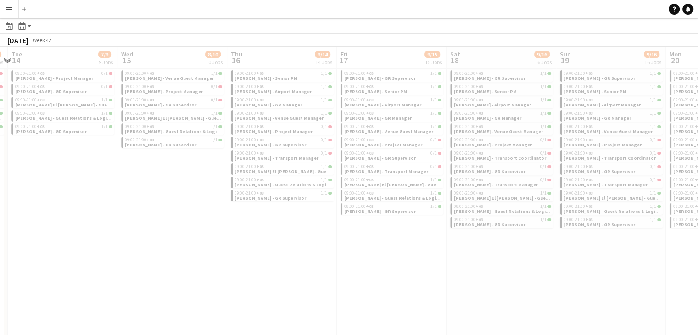
drag, startPoint x: 311, startPoint y: 269, endPoint x: 304, endPoint y: 269, distance: 7.3
click at [304, 269] on div at bounding box center [349, 159] width 698 height 413
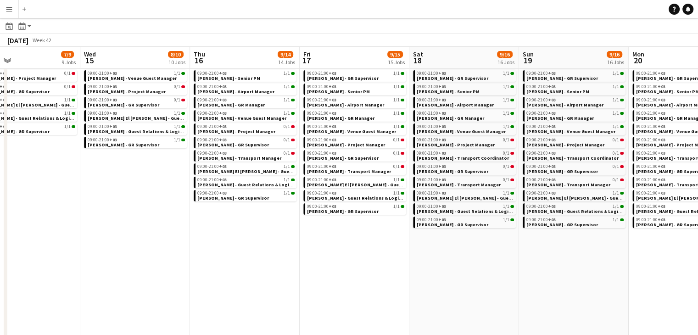
drag, startPoint x: 369, startPoint y: 279, endPoint x: 312, endPoint y: 278, distance: 57.4
click at [312, 278] on app-calendar-viewport "Sat 11 18/20 10 Jobs Sun 12 8/10 10 Jobs Mon 13 7/9 9 Jobs Tue 14 7/9 9 Jobs We…" at bounding box center [349, 186] width 698 height 466
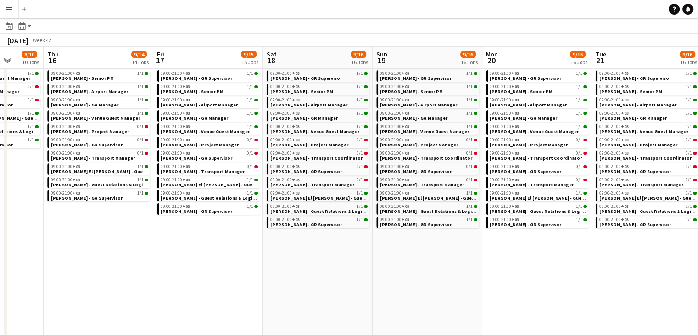
drag, startPoint x: 444, startPoint y: 287, endPoint x: 303, endPoint y: 278, distance: 141.1
click at [299, 279] on app-calendar-viewport "Sun 12 8/10 10 Jobs Mon 13 7/9 9 Jobs Tue 14 7/9 9 Jobs Wed 15 8/10 10 Jobs Thu…" at bounding box center [349, 186] width 698 height 466
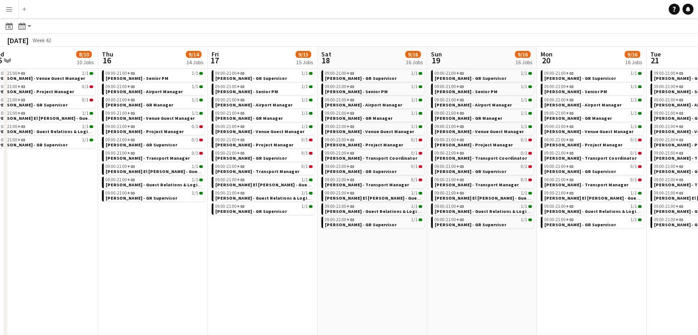
click at [268, 276] on app-all-jobs "All Jobs Date picker SEP 2025 SEP 2025 Monday M Tuesday T Wednesday W Thursday …" at bounding box center [349, 173] width 698 height 493
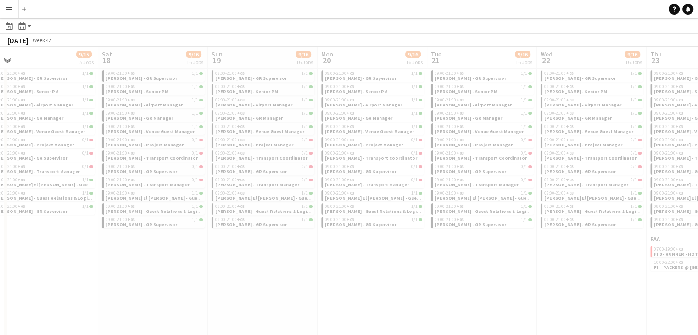
drag, startPoint x: 349, startPoint y: 283, endPoint x: 328, endPoint y: 283, distance: 21.1
click at [318, 283] on div at bounding box center [349, 199] width 698 height 493
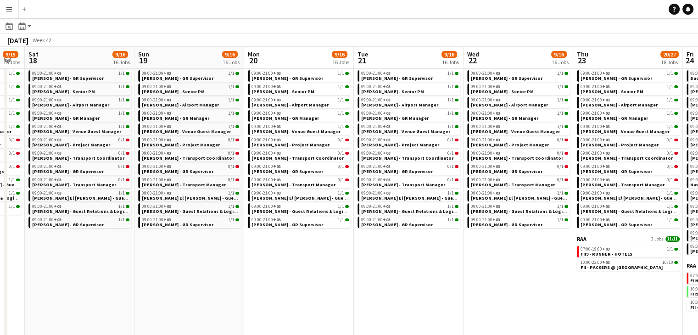
drag, startPoint x: 360, startPoint y: 286, endPoint x: 324, endPoint y: 286, distance: 36.3
click at [324, 286] on app-calendar-viewport "Wed 15 8/10 10 Jobs Thu 16 9/14 14 Jobs Fri 17 9/15 15 Jobs Sat 18 9/16 16 Jobs…" at bounding box center [349, 250] width 698 height 595
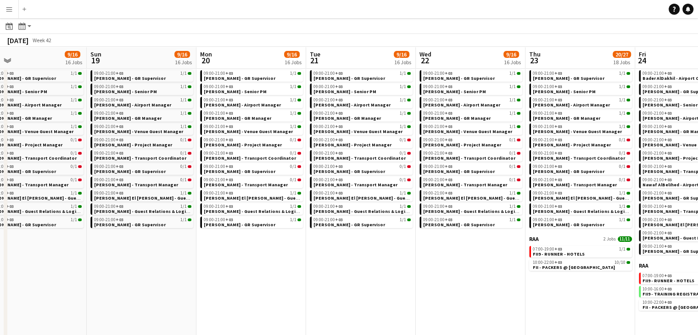
scroll to position [0, 324]
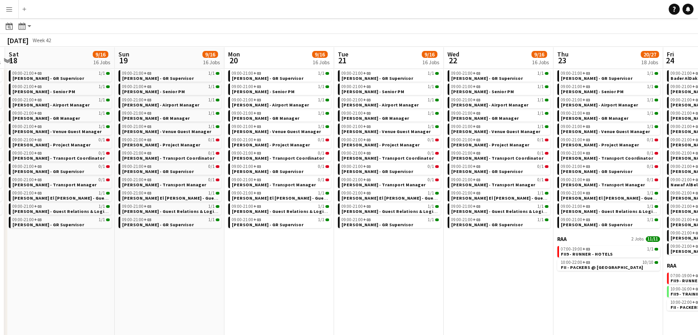
drag, startPoint x: 426, startPoint y: 293, endPoint x: 302, endPoint y: 286, distance: 124.6
click at [302, 286] on app-calendar-viewport "Wed 15 8/10 10 Jobs Thu 16 9/14 14 Jobs Fri 17 9/15 15 Jobs Sat 18 9/16 16 Jobs…" at bounding box center [349, 250] width 698 height 595
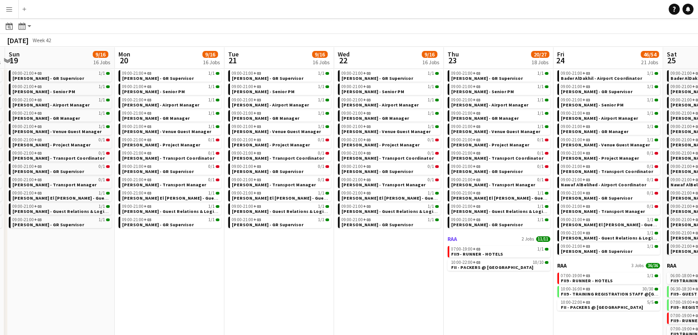
click at [485, 240] on link "RAA 2 Jobs 11/11" at bounding box center [498, 238] width 103 height 7
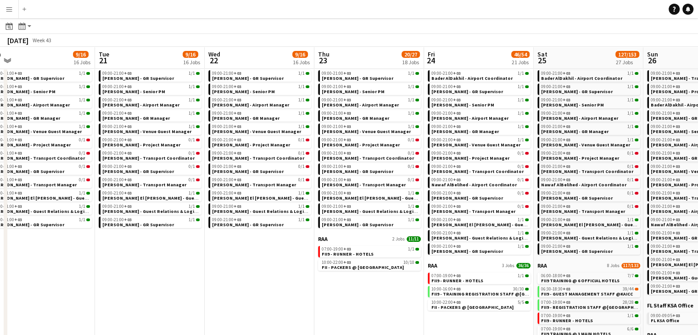
drag, startPoint x: 328, startPoint y: 278, endPoint x: 334, endPoint y: 280, distance: 7.0
click at [326, 278] on app-calendar-viewport "Sat 18 9/16 16 Jobs Sun 19 9/16 16 Jobs Mon 20 9/16 16 Jobs Tue 21 9/16 16 Jobs…" at bounding box center [349, 250] width 698 height 595
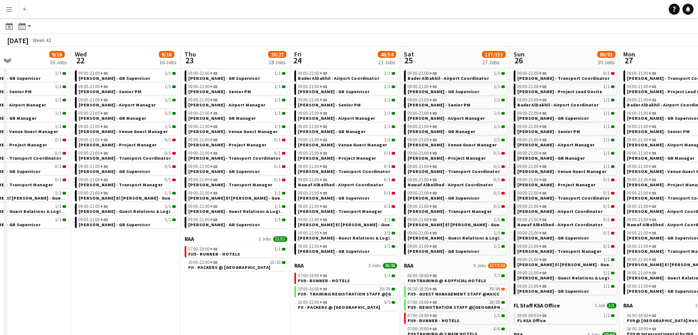
drag, startPoint x: 363, startPoint y: 289, endPoint x: 253, endPoint y: 259, distance: 114.1
click at [253, 259] on app-calendar-viewport "Sat 18 9/16 16 Jobs Sun 19 9/16 16 Jobs Mon 20 9/16 16 Jobs Tue 21 9/16 16 Jobs…" at bounding box center [349, 250] width 698 height 595
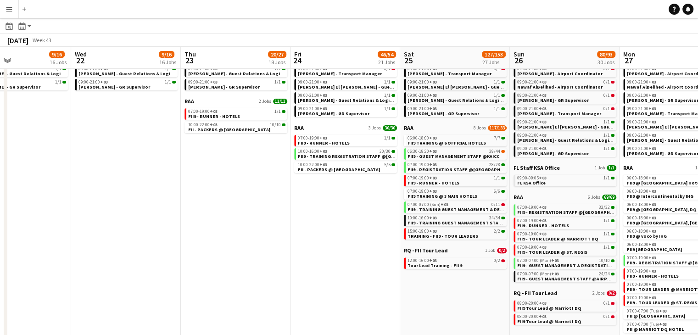
scroll to position [0, 246]
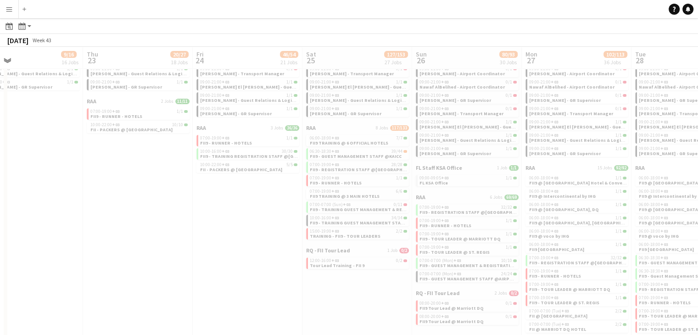
drag, startPoint x: 461, startPoint y: 311, endPoint x: 285, endPoint y: 268, distance: 181.2
click at [285, 268] on app-all-jobs "All Jobs Date picker SEP 2025 SEP 2025 Monday M Tuesday T Wednesday W Thursday …" at bounding box center [349, 99] width 698 height 621
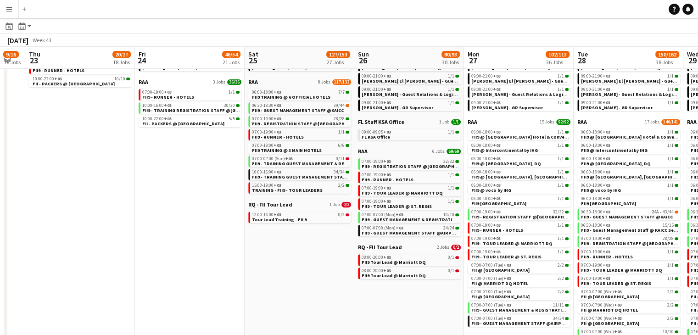
scroll to position [0, 350]
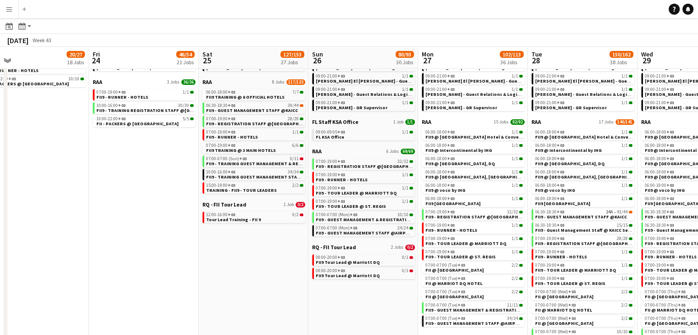
drag, startPoint x: 394, startPoint y: 292, endPoint x: 303, endPoint y: 279, distance: 91.8
click at [303, 279] on app-calendar-viewport "Mon 20 9/16 16 Jobs Tue 21 9/16 16 Jobs Wed 22 9/16 16 Jobs Thu 23 20/27 18 Job…" at bounding box center [349, 67] width 698 height 595
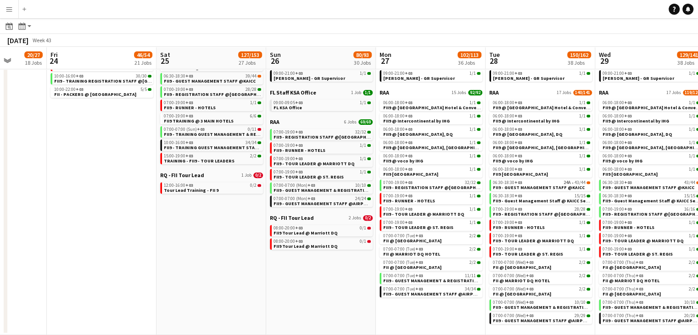
scroll to position [0, 325]
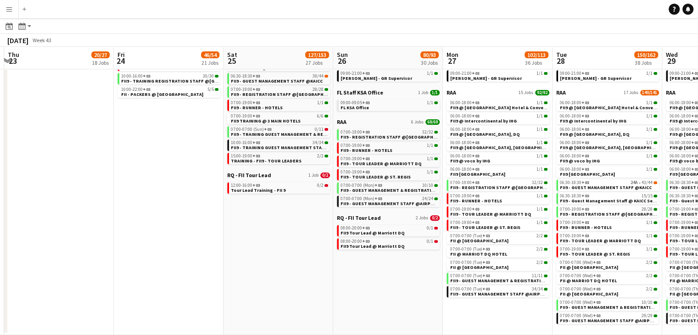
drag, startPoint x: 367, startPoint y: 290, endPoint x: 282, endPoint y: 268, distance: 87.6
click at [282, 268] on app-calendar-viewport "Mon 20 9/16 16 Jobs Tue 21 9/16 16 Jobs Wed 22 9/16 16 Jobs Thu 23 20/27 18 Job…" at bounding box center [349, 37] width 698 height 595
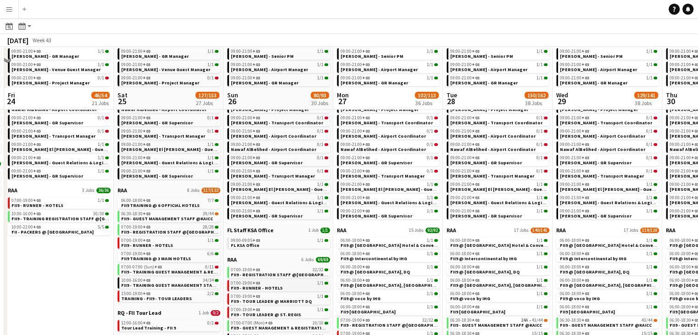
scroll to position [305, 0]
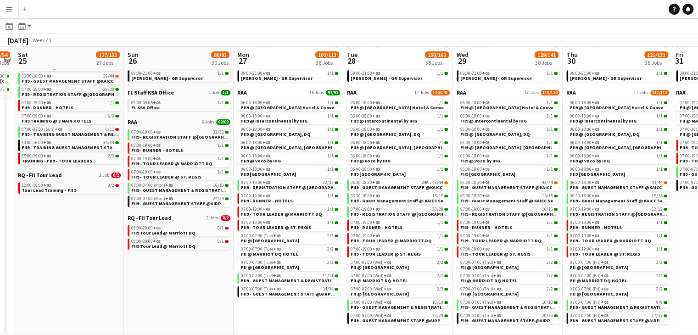
drag, startPoint x: 300, startPoint y: 287, endPoint x: 201, endPoint y: 273, distance: 99.2
click at [201, 273] on app-calendar-viewport "Tue 21 9/16 16 Jobs Wed 22 9/16 16 Jobs Thu 23 20/27 18 Jobs Fri 24 46/54 21 Jo…" at bounding box center [349, 37] width 698 height 595
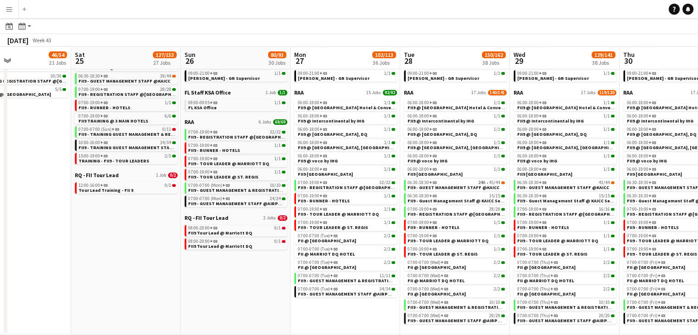
scroll to position [0, 328]
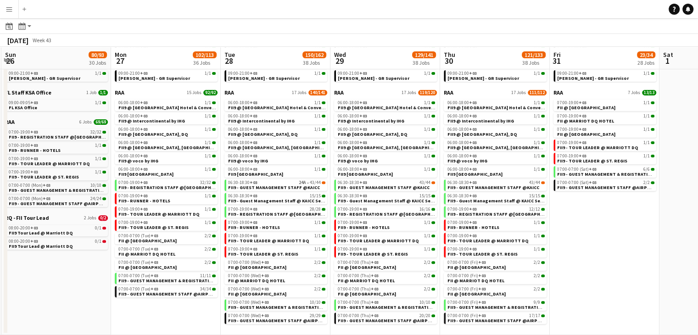
drag, startPoint x: 92, startPoint y: 258, endPoint x: 62, endPoint y: 256, distance: 29.9
click at [62, 256] on app-calendar-viewport "Thu 23 20/27 18 Jobs Fri 24 46/54 21 Jobs Sat 25 127/153 27 Jobs Sun 26 80/93 3…" at bounding box center [349, 37] width 698 height 595
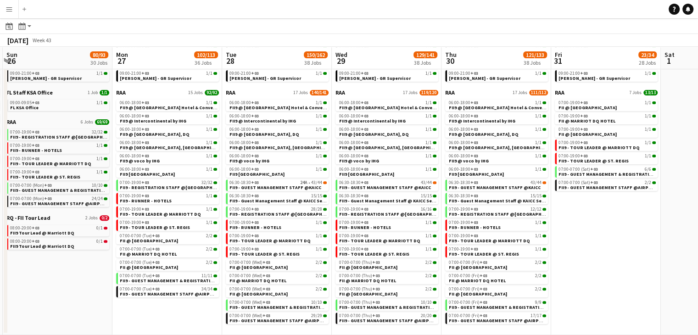
click at [428, 268] on app-all-jobs "All Jobs Date picker SEP 2025 SEP 2025 Monday M Tuesday T Wednesday W Thursday …" at bounding box center [349, 24] width 698 height 621
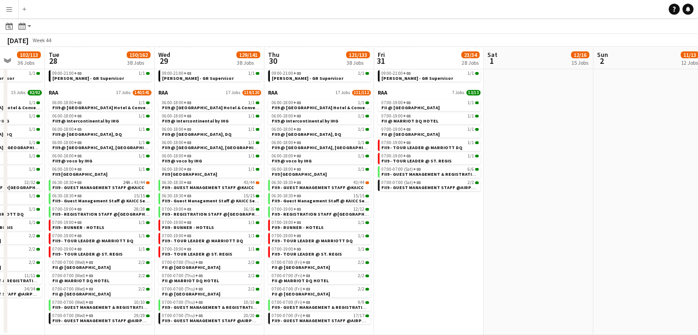
scroll to position [0, 321]
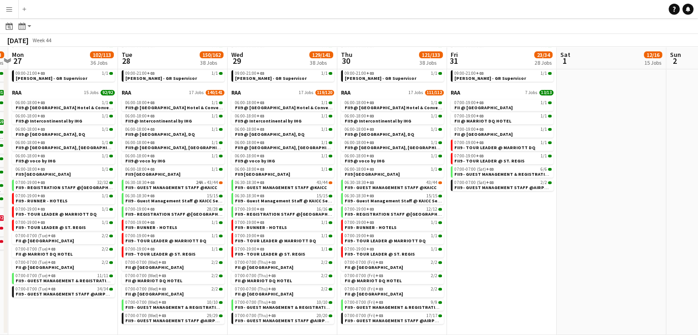
drag, startPoint x: 433, startPoint y: 267, endPoint x: 426, endPoint y: 267, distance: 6.9
click at [426, 267] on app-calendar-viewport "Fri 24 46/54 21 Jobs Sat 25 127/153 27 Jobs Sun 26 80/93 30 Jobs Mon 27 102/113…" at bounding box center [349, 37] width 698 height 595
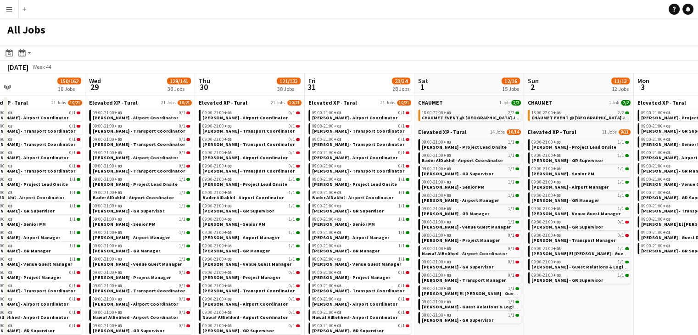
scroll to position [0, 384]
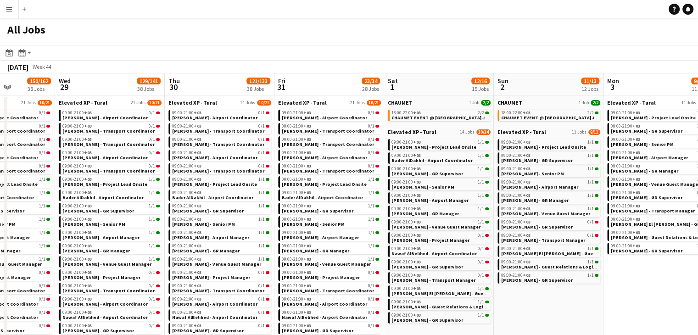
drag, startPoint x: 614, startPoint y: 312, endPoint x: 551, endPoint y: 306, distance: 63.2
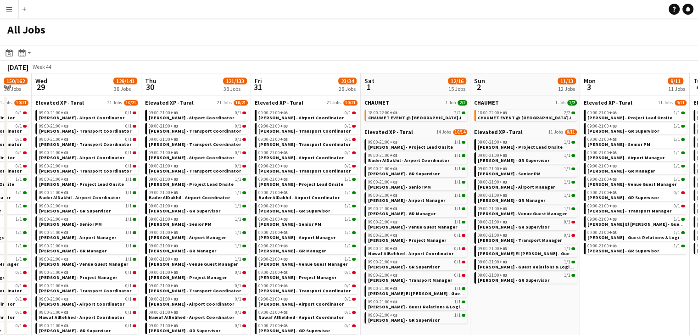
scroll to position [0, 412]
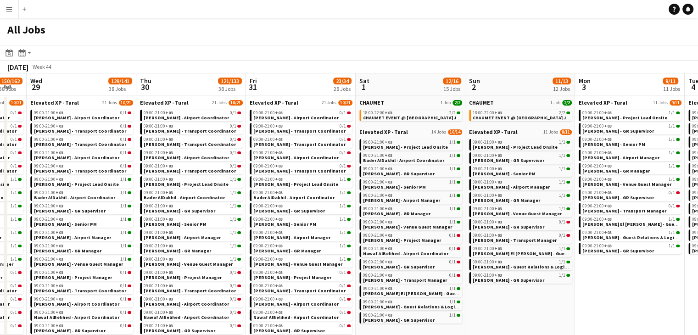
drag, startPoint x: 564, startPoint y: 307, endPoint x: 536, endPoint y: 302, distance: 28.7
click at [397, 118] on span "CHAUMET EVENT @ [GEOGRAPHIC_DATA] JEDDAH" at bounding box center [417, 118] width 108 height 6
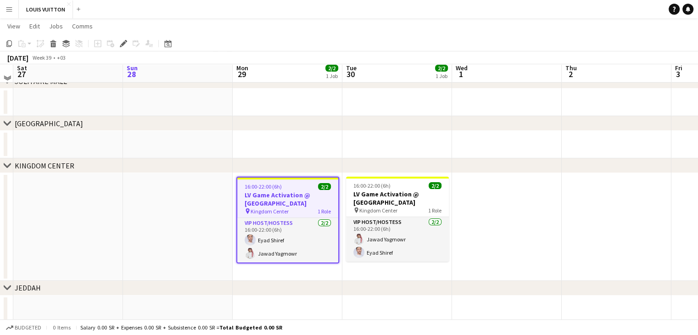
scroll to position [60, 0]
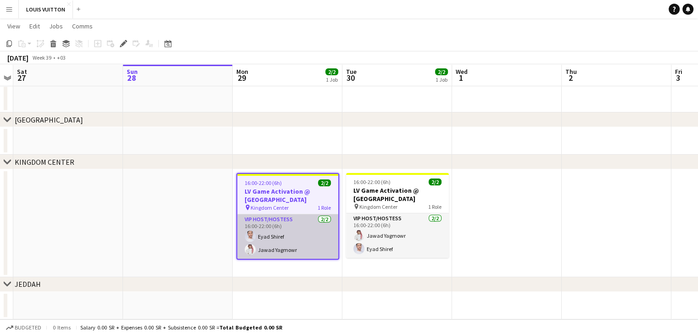
click at [276, 236] on app-card-role "VIP Host/Hostess 2/2 16:00-22:00 (6h) Eyad Shiref Jawad Yagmowr" at bounding box center [287, 236] width 101 height 45
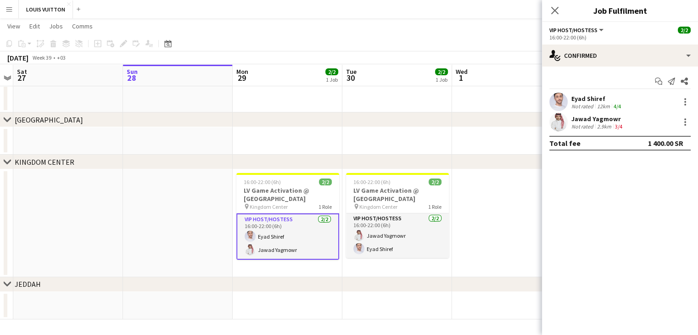
click at [582, 98] on div "Eyad Shiref" at bounding box center [596, 99] width 51 height 8
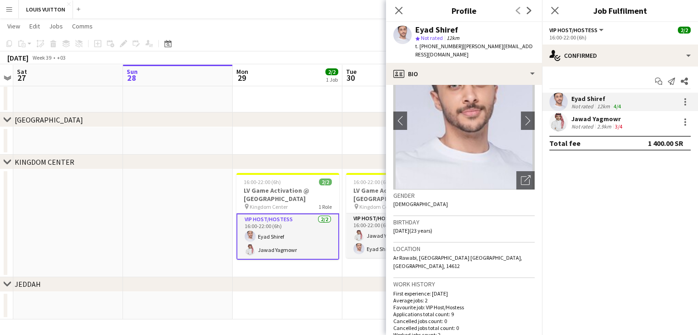
scroll to position [46, 0]
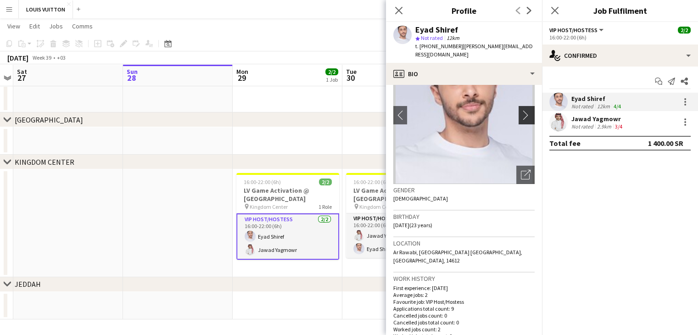
click at [524, 110] on app-icon "chevron-right" at bounding box center [528, 115] width 14 height 10
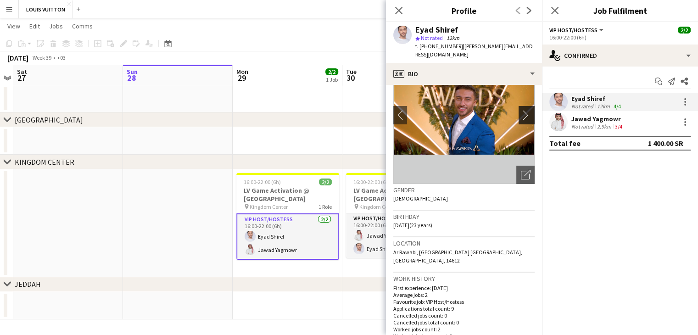
click at [524, 110] on app-icon "chevron-right" at bounding box center [528, 115] width 14 height 10
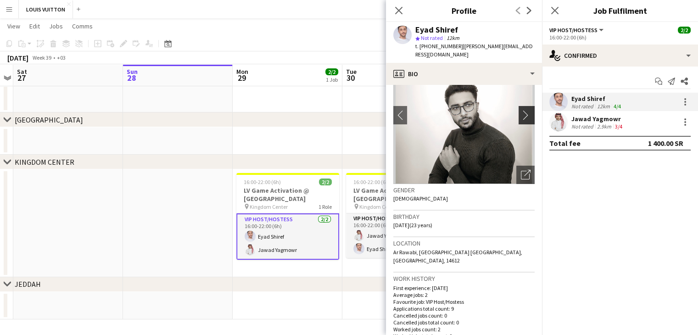
click at [521, 110] on app-icon "chevron-right" at bounding box center [528, 115] width 14 height 10
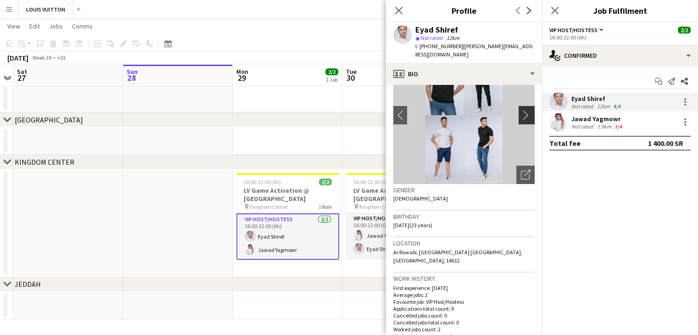
click at [521, 110] on app-icon "chevron-right" at bounding box center [528, 115] width 14 height 10
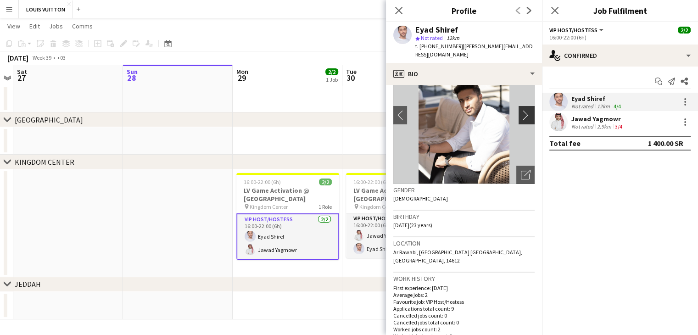
click at [521, 110] on app-icon "chevron-right" at bounding box center [528, 115] width 14 height 10
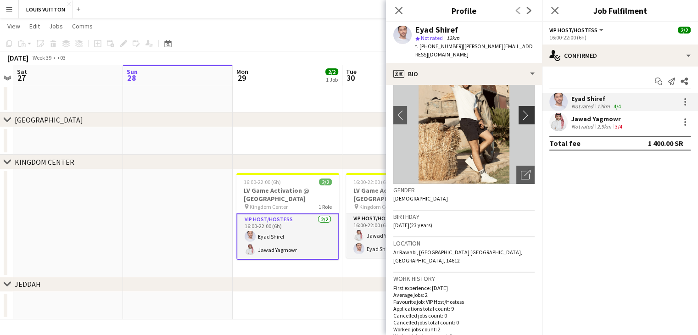
click at [521, 110] on app-icon "chevron-right" at bounding box center [528, 115] width 14 height 10
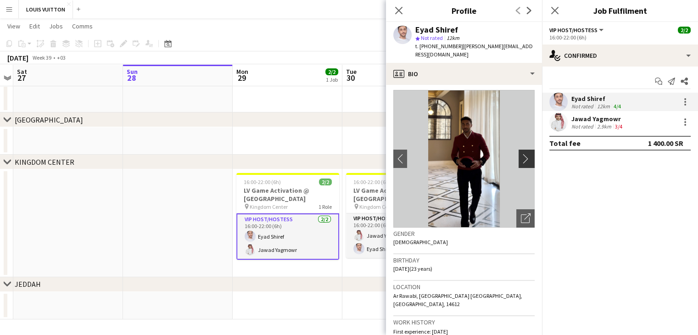
scroll to position [0, 0]
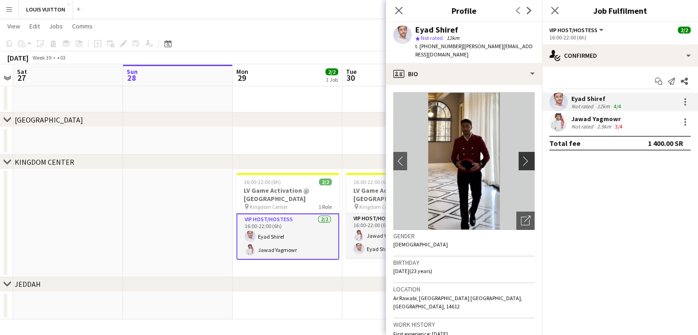
click at [521, 156] on app-icon "chevron-right" at bounding box center [528, 161] width 14 height 10
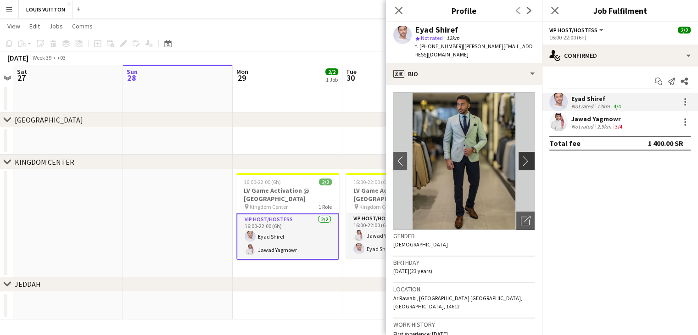
click at [521, 156] on app-icon "chevron-right" at bounding box center [528, 161] width 14 height 10
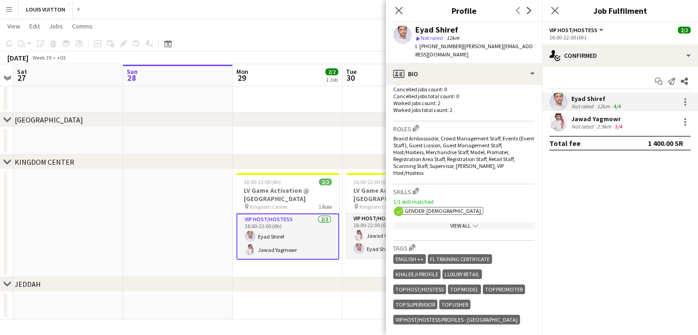
scroll to position [275, 0]
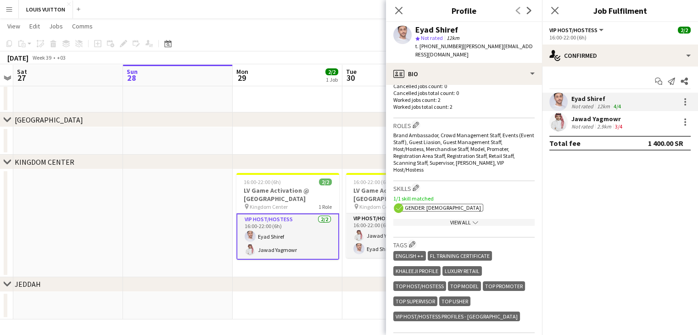
click at [454, 219] on div "View All chevron-down" at bounding box center [463, 222] width 141 height 7
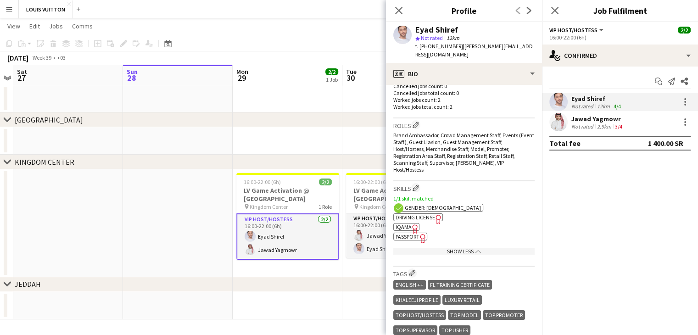
click at [411, 224] on icon "Freelancer has uploaded a photo validation of skill. Click to see" at bounding box center [415, 229] width 10 height 10
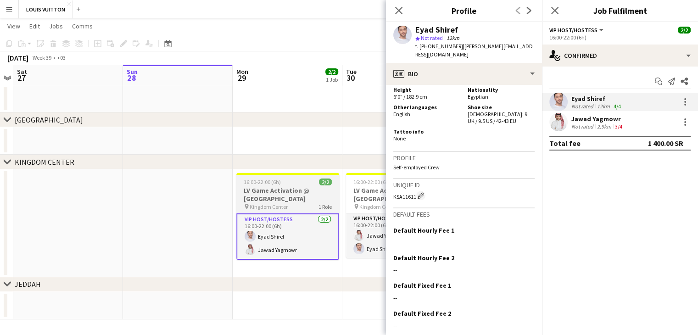
scroll to position [646, 0]
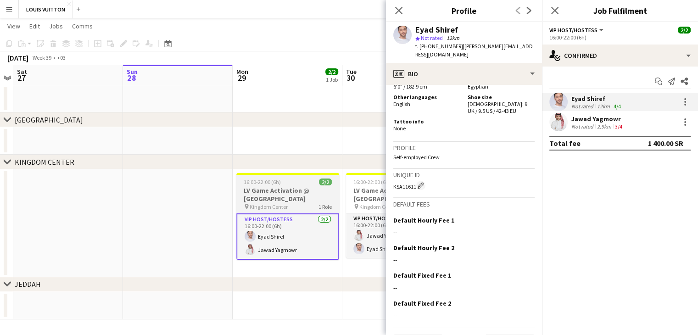
click at [266, 192] on h3 "LV Game Activation @ Kingdom Centre" at bounding box center [287, 194] width 103 height 17
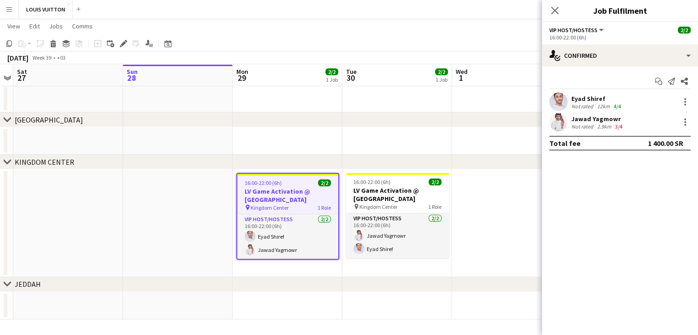
click at [266, 192] on h3 "LV Game Activation @ Kingdom Centre" at bounding box center [287, 195] width 101 height 17
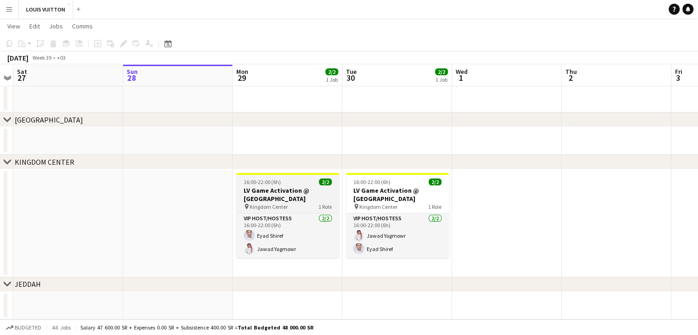
click at [266, 192] on h3 "LV Game Activation @ Kingdom Centre" at bounding box center [287, 194] width 103 height 17
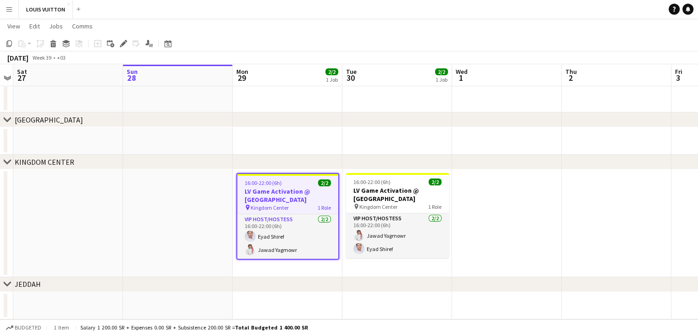
click at [307, 202] on h3 "LV Game Activation @ Kingdom Centre" at bounding box center [287, 195] width 101 height 17
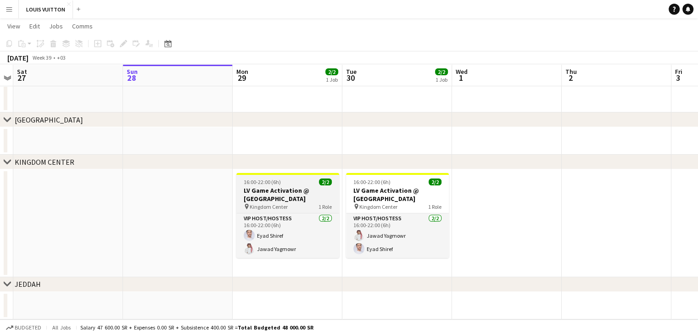
click at [307, 202] on h3 "LV Game Activation @ Kingdom Centre" at bounding box center [287, 194] width 103 height 17
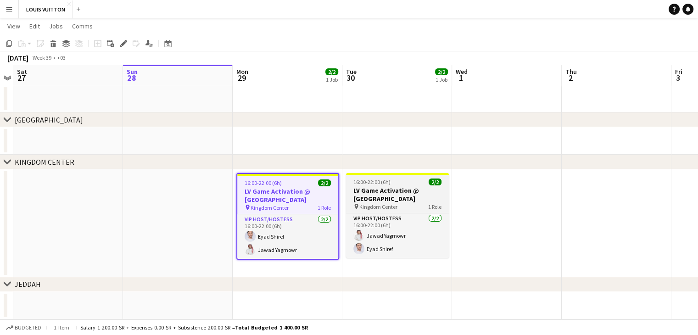
click at [399, 195] on h3 "LV Game Activation @ Kingdom Centre" at bounding box center [397, 194] width 103 height 17
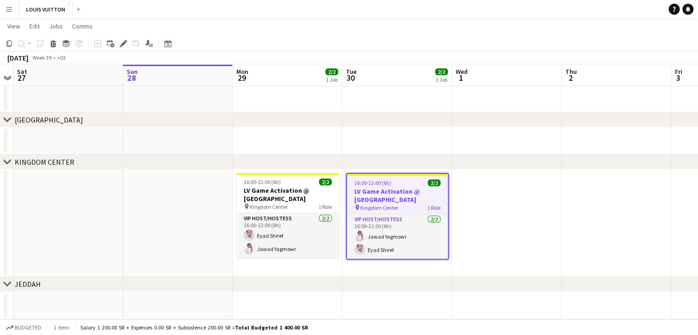
click at [150, 208] on app-date-cell at bounding box center [178, 223] width 110 height 108
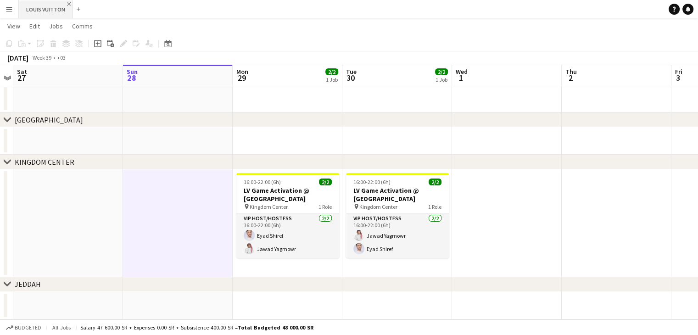
click at [67, 4] on app-icon "Close" at bounding box center [69, 4] width 4 height 4
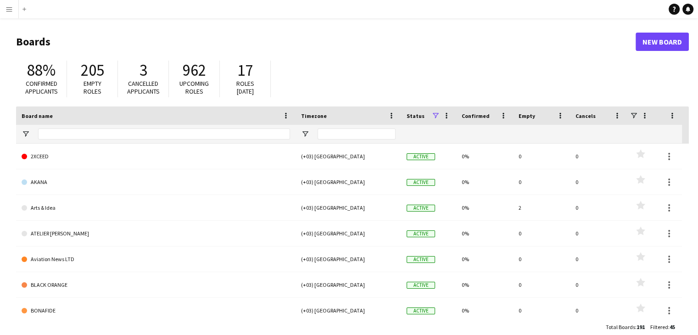
click at [11, 10] on app-icon "Menu" at bounding box center [9, 9] width 7 height 7
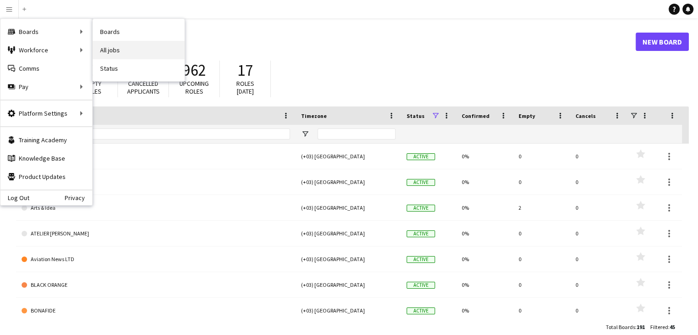
click at [122, 47] on link "All jobs" at bounding box center [139, 50] width 92 height 18
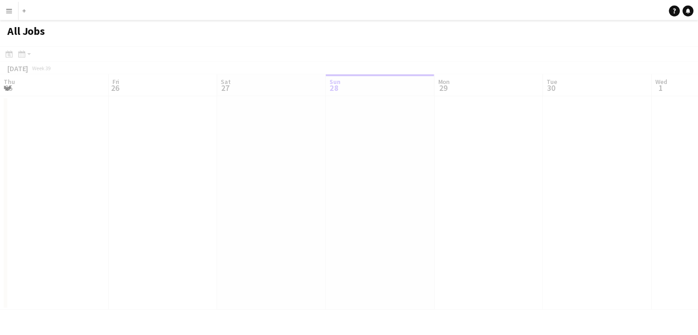
scroll to position [0, 219]
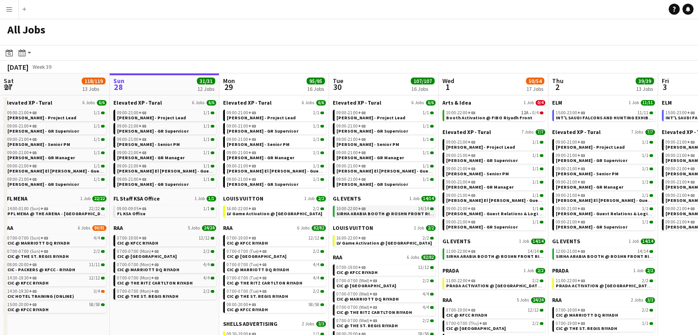
click at [351, 213] on span "SIRHA ARABIA BOOTH @ ROSHN FRONT RIYADH" at bounding box center [388, 214] width 105 height 6
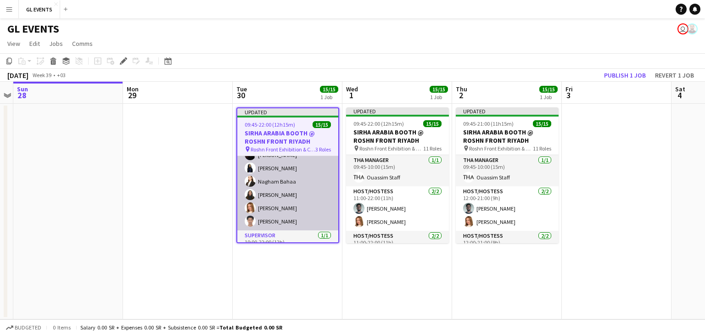
scroll to position [167, 0]
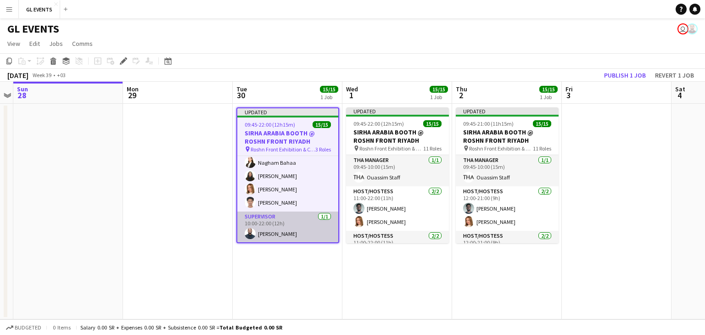
click at [297, 230] on app-card-role "Supervisor [DATE] 10:00-22:00 (12h) [PERSON_NAME]" at bounding box center [287, 227] width 101 height 31
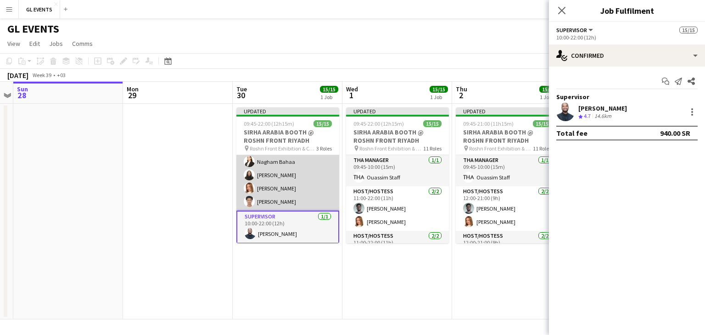
click at [281, 202] on app-card-role "Host/Hostess 13/13 10:00-22:00 (12h) ! [PERSON_NAME] [PERSON_NAME] [PERSON_NAME…" at bounding box center [287, 115] width 103 height 191
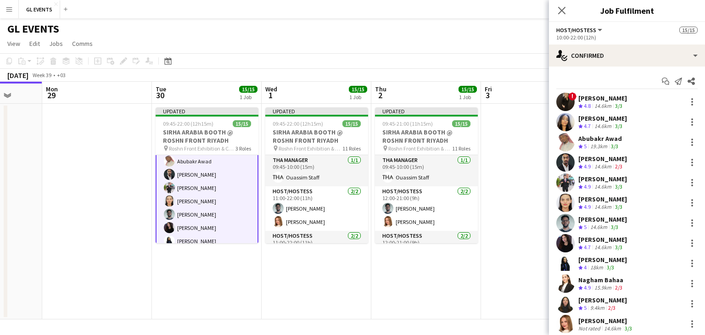
scroll to position [0, 426]
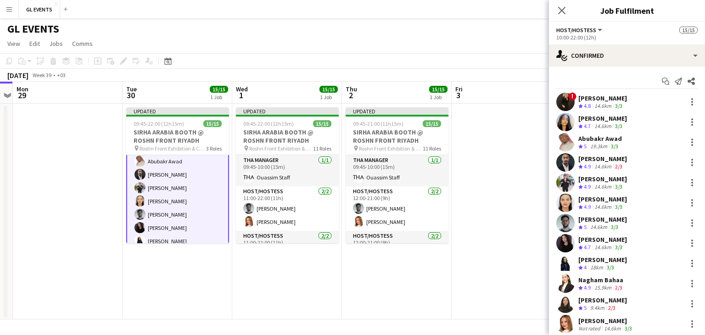
drag, startPoint x: 427, startPoint y: 294, endPoint x: 318, endPoint y: 282, distance: 109.9
click at [316, 282] on app-calendar-viewport "Thu 25 Fri 26 Sat 27 Sun 28 Mon 29 Tue 30 15/15 1 Job Wed 1 15/15 1 Job Thu 2 1…" at bounding box center [352, 201] width 705 height 238
click at [468, 272] on app-date-cell at bounding box center [507, 212] width 110 height 216
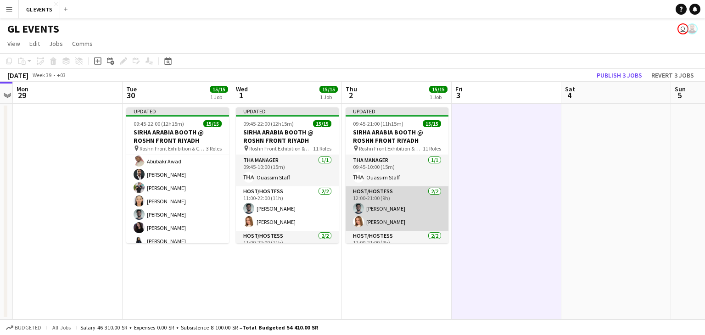
click at [385, 223] on app-card-role "Host/Hostess 2/2 12:00-21:00 (9h) Osama Ahmed Weronika Sternal" at bounding box center [397, 208] width 103 height 45
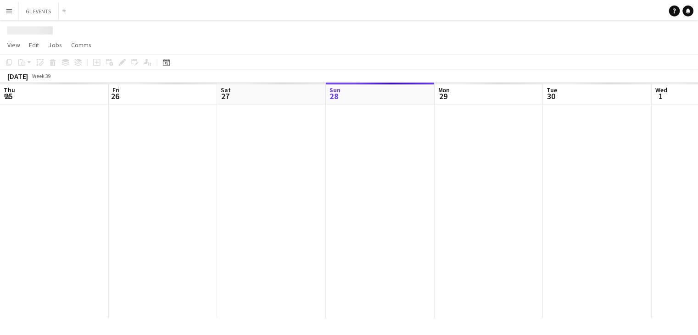
scroll to position [0, 219]
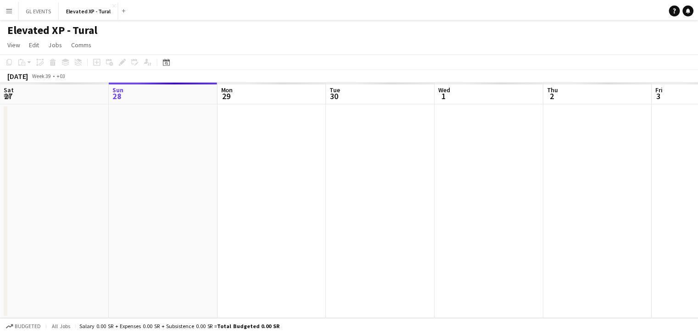
scroll to position [0, 316]
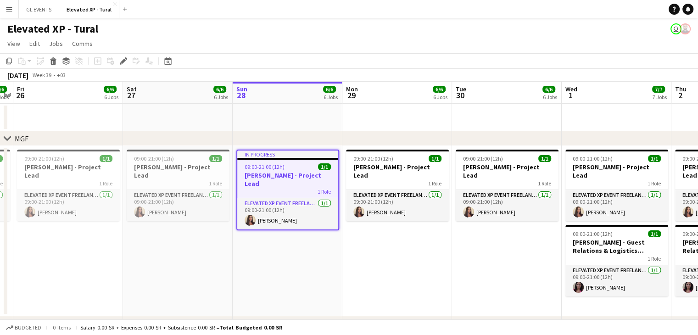
click at [279, 170] on span "09:00-21:00 (12h)" at bounding box center [265, 166] width 40 height 7
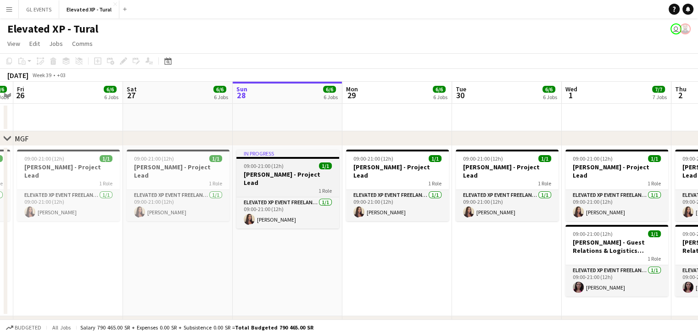
click at [277, 158] on app-job-card "In progress 09:00-21:00 (12h) 1/1 Aysel Ahmadova - Project Lead 1 Role Elevated…" at bounding box center [287, 189] width 103 height 79
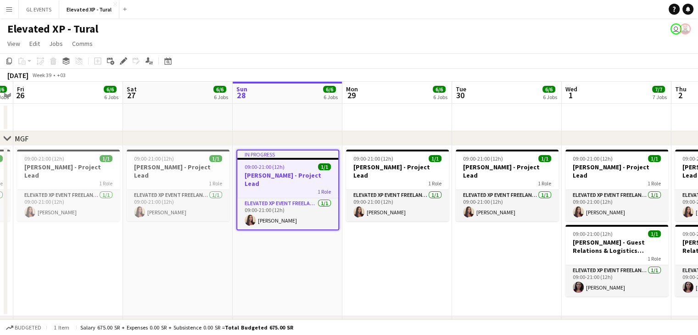
click at [273, 153] on div "In progress" at bounding box center [287, 154] width 101 height 7
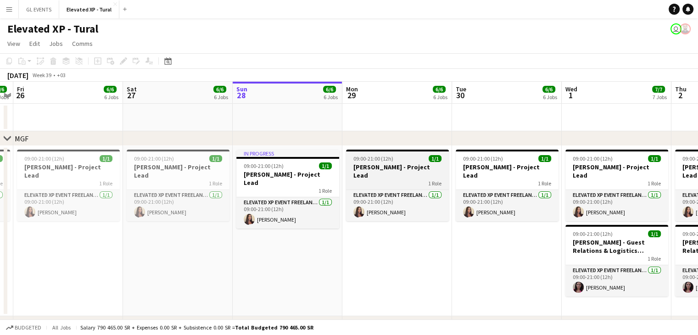
click at [400, 155] on div "09:00-21:00 (12h) 1/1" at bounding box center [397, 158] width 103 height 7
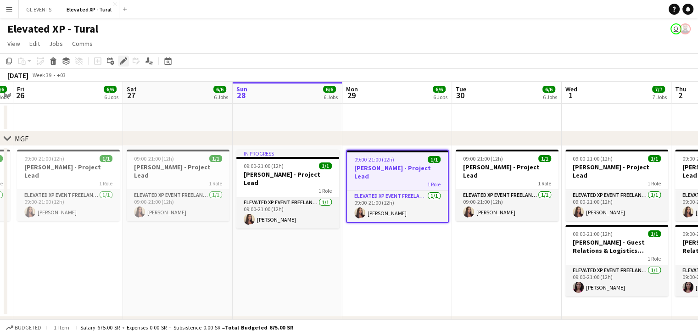
click at [125, 65] on div "Edit" at bounding box center [123, 61] width 11 height 11
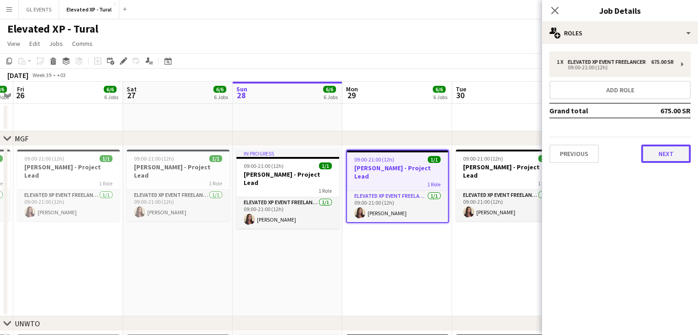
click at [660, 163] on button "Next" at bounding box center [666, 154] width 50 height 18
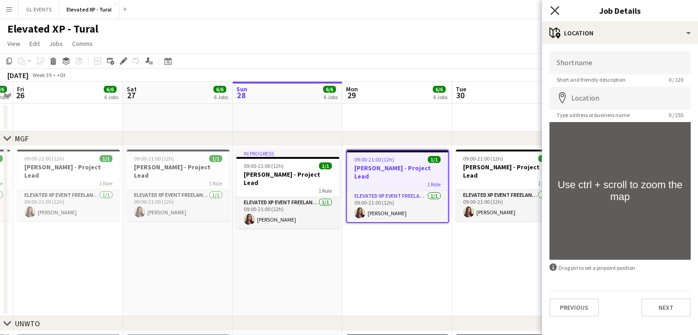
click at [558, 12] on icon "Close pop-in" at bounding box center [554, 10] width 9 height 9
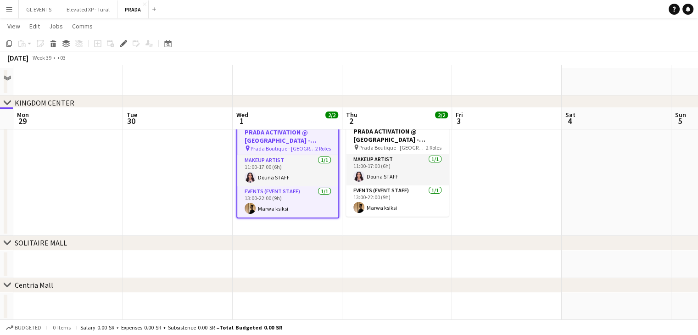
scroll to position [32, 0]
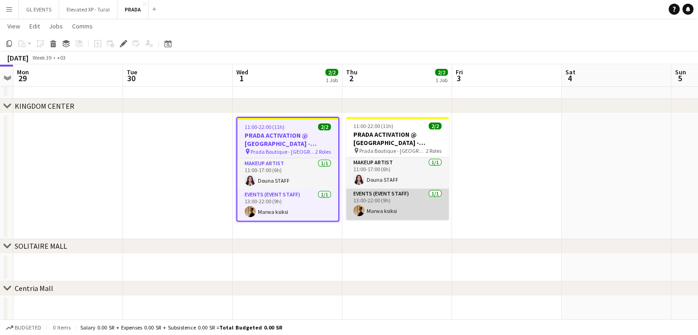
click at [368, 212] on app-card-role "Events (Event Staff) [DATE] 13:00-22:00 (9h) Marwa ksiksi" at bounding box center [397, 204] width 103 height 31
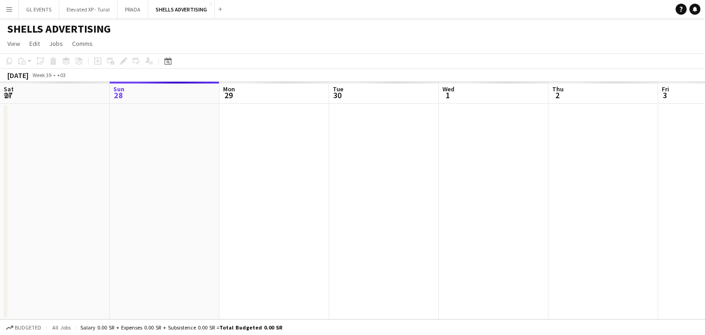
scroll to position [0, 316]
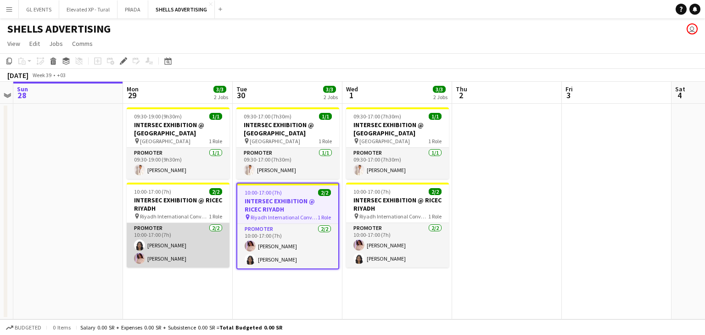
click at [183, 245] on app-card-role "Promoter [DATE] 10:00-17:00 (7h) [PERSON_NAME] [PERSON_NAME]" at bounding box center [178, 245] width 103 height 45
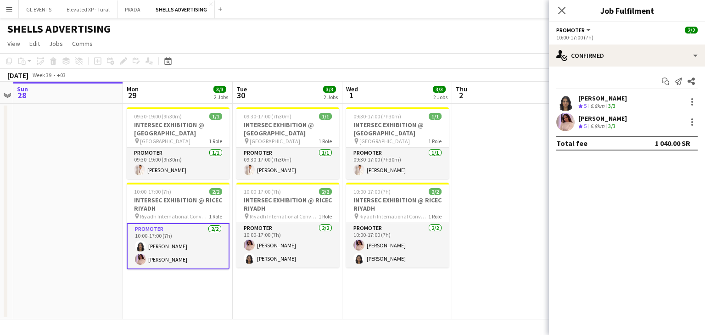
click at [566, 99] on app-user-avatar at bounding box center [565, 102] width 18 height 18
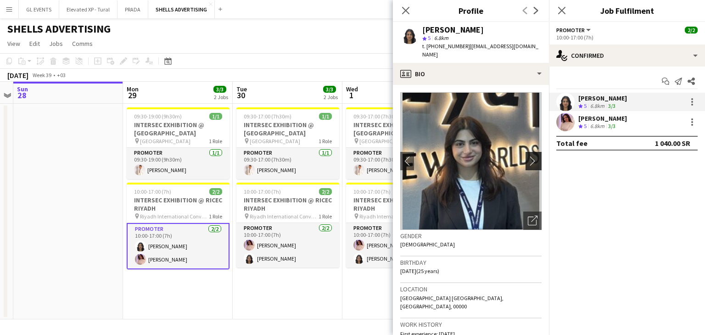
click at [528, 156] on app-icon "chevron-right" at bounding box center [535, 161] width 14 height 10
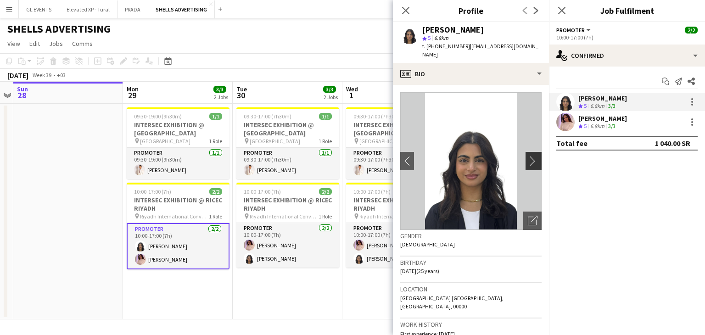
click at [528, 156] on app-icon "chevron-right" at bounding box center [535, 161] width 14 height 10
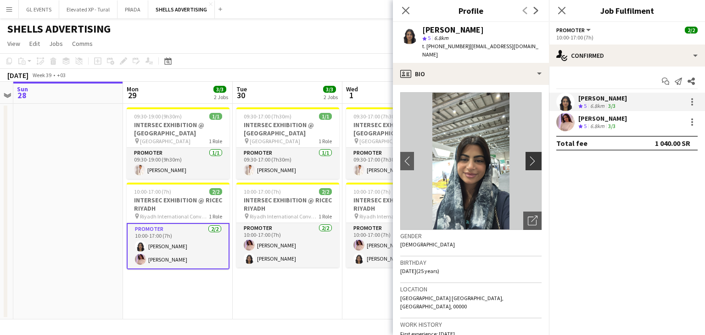
click at [528, 156] on app-icon "chevron-right" at bounding box center [535, 161] width 14 height 10
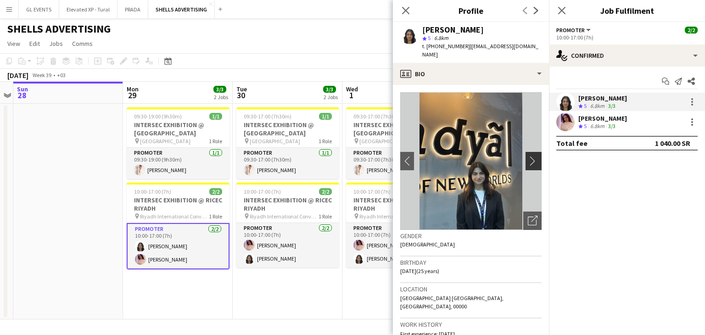
click at [528, 156] on app-icon "chevron-right" at bounding box center [535, 161] width 14 height 10
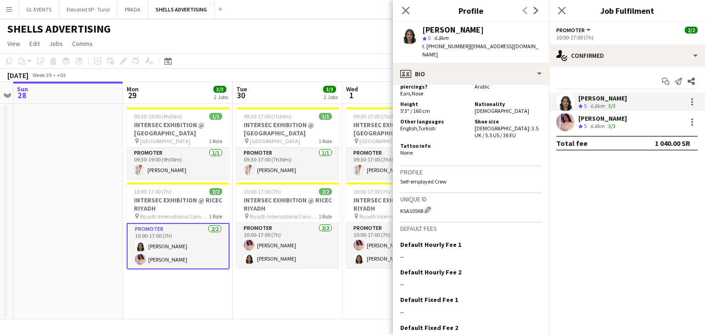
scroll to position [587, 0]
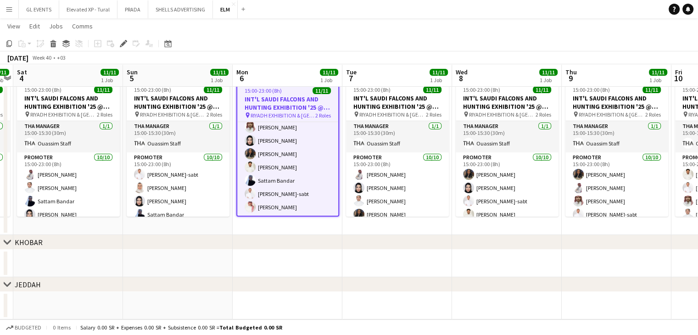
scroll to position [0, 321]
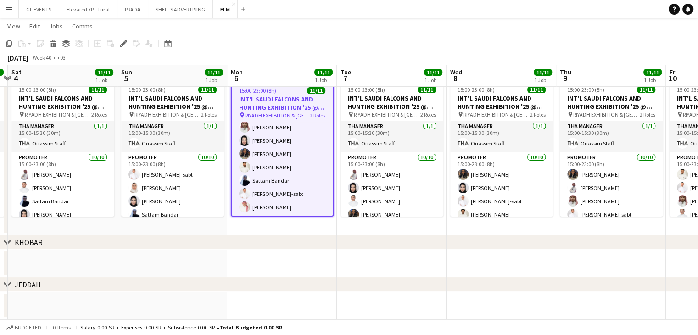
click at [345, 248] on div "chevron-right [GEOGRAPHIC_DATA] chevron-right KHOBAR chevron-right JEDDAH Wed 1…" at bounding box center [349, 144] width 698 height 352
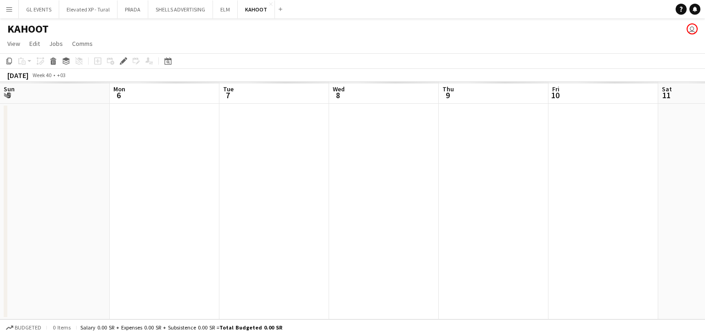
scroll to position [0, 316]
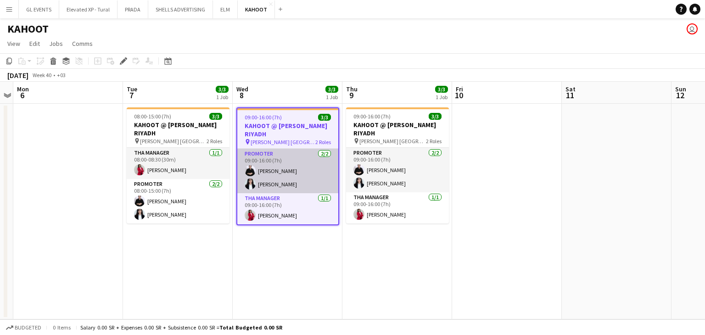
click at [257, 167] on app-card-role "Promoter [DATE] 09:00-16:00 (7h) [PERSON_NAME] [PERSON_NAME]" at bounding box center [287, 171] width 101 height 45
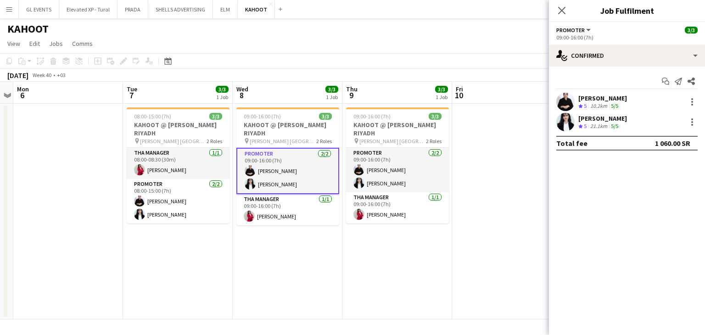
click at [569, 102] on app-user-avatar at bounding box center [565, 102] width 18 height 18
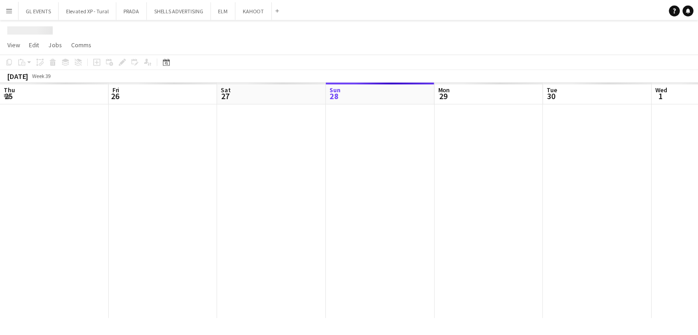
scroll to position [0, 219]
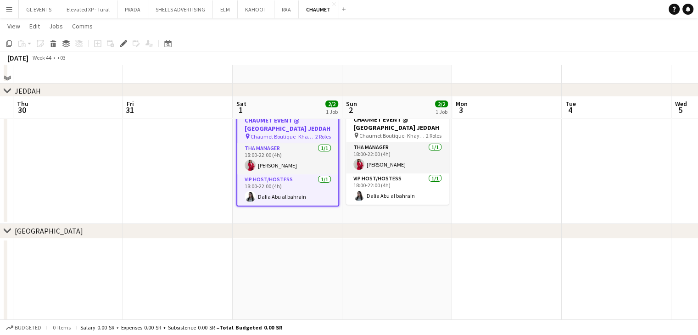
scroll to position [45, 0]
